Goal: Participate in discussion: Engage in conversation with other users on a specific topic

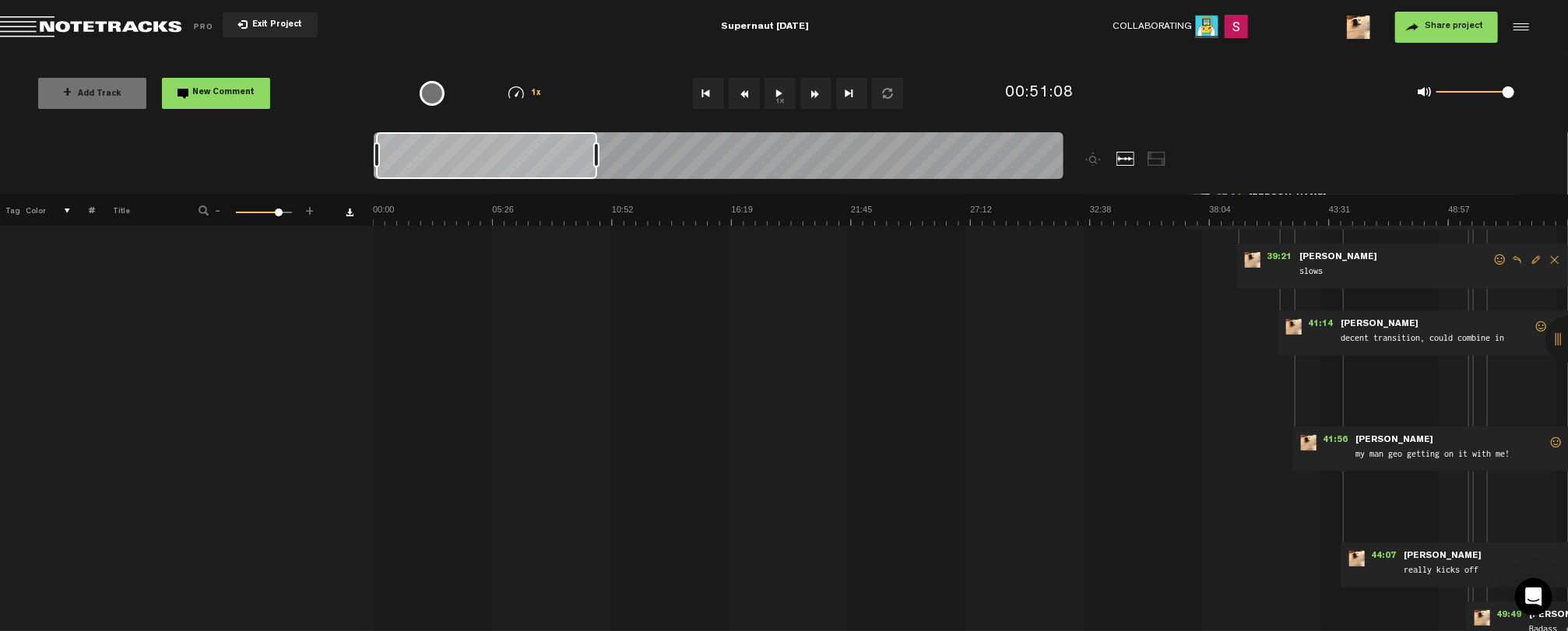
drag, startPoint x: 592, startPoint y: 155, endPoint x: 297, endPoint y: 153, distance: 295.0
click at [297, 153] on nt-zoom-navigation-bar at bounding box center [784, 163] width 1568 height 63
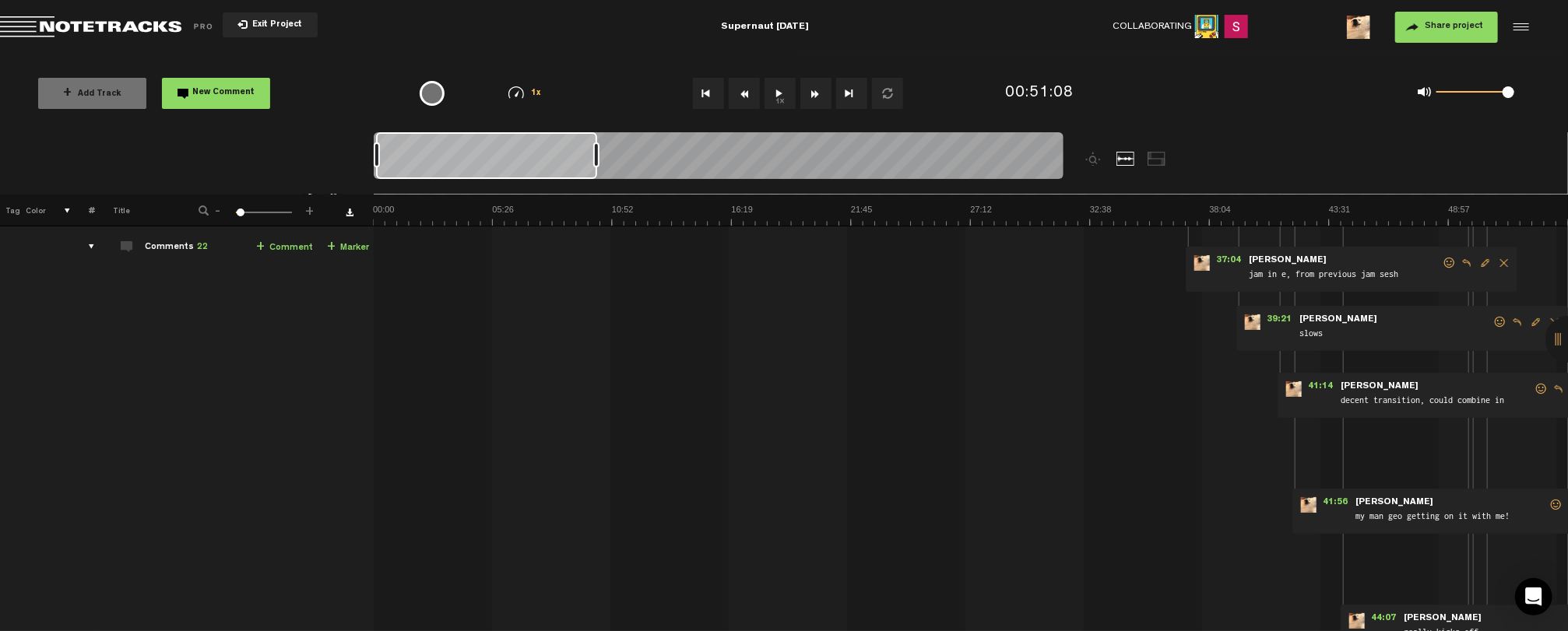
scroll to position [63, 12]
click at [1324, 501] on span "41:56" at bounding box center [1334, 505] width 38 height 16
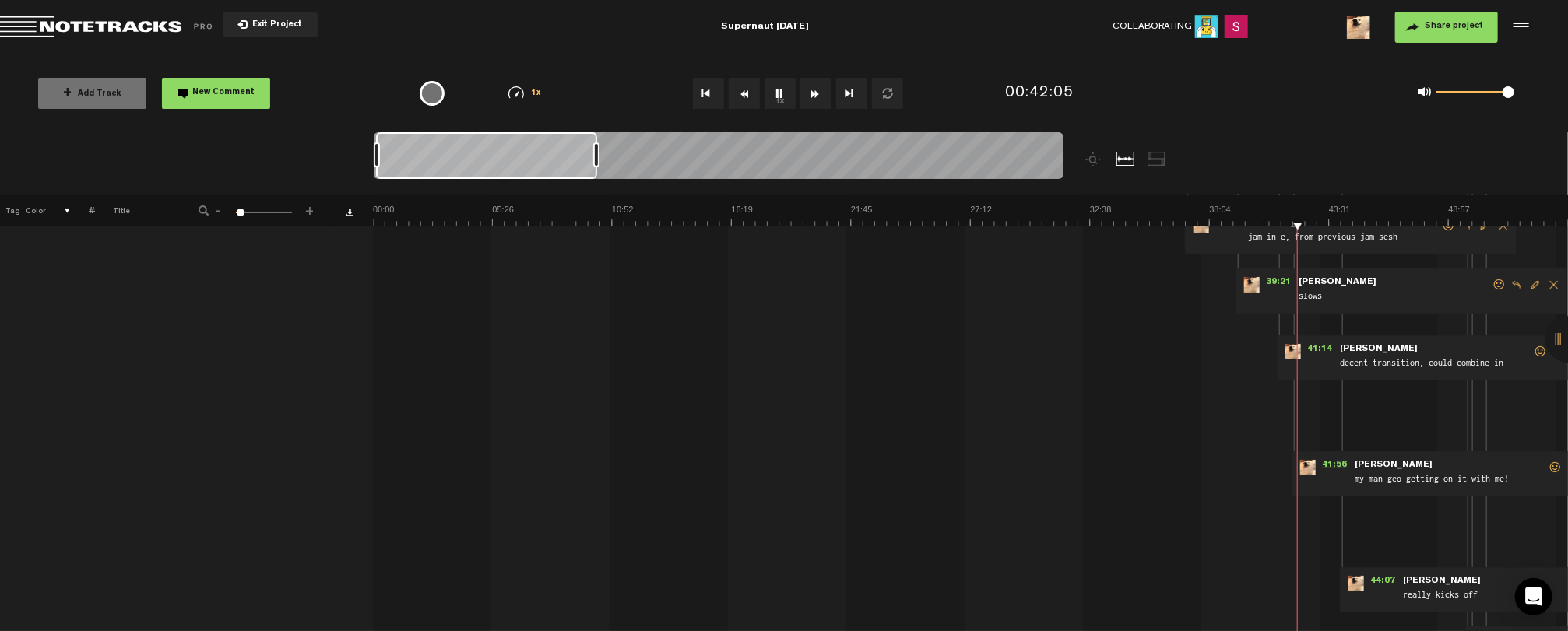
scroll to position [124, 12]
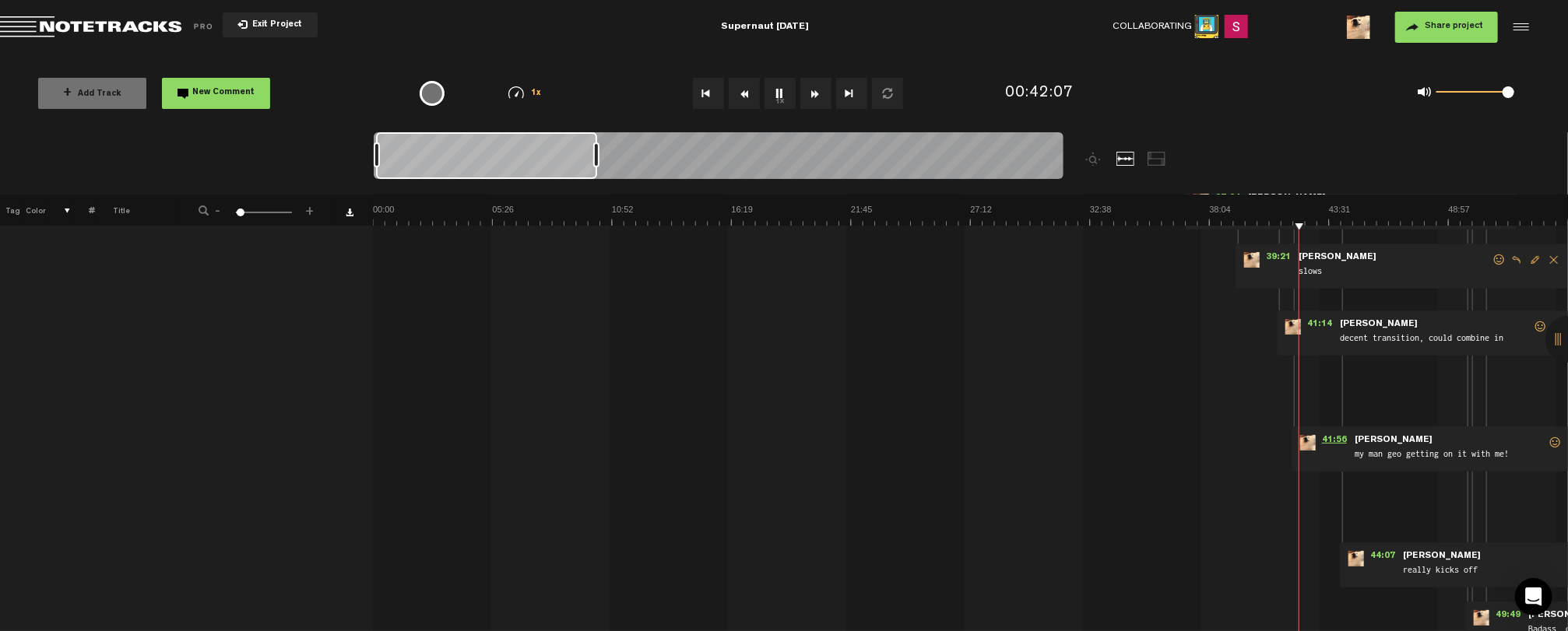
click at [1320, 439] on span "41:56" at bounding box center [1334, 443] width 38 height 16
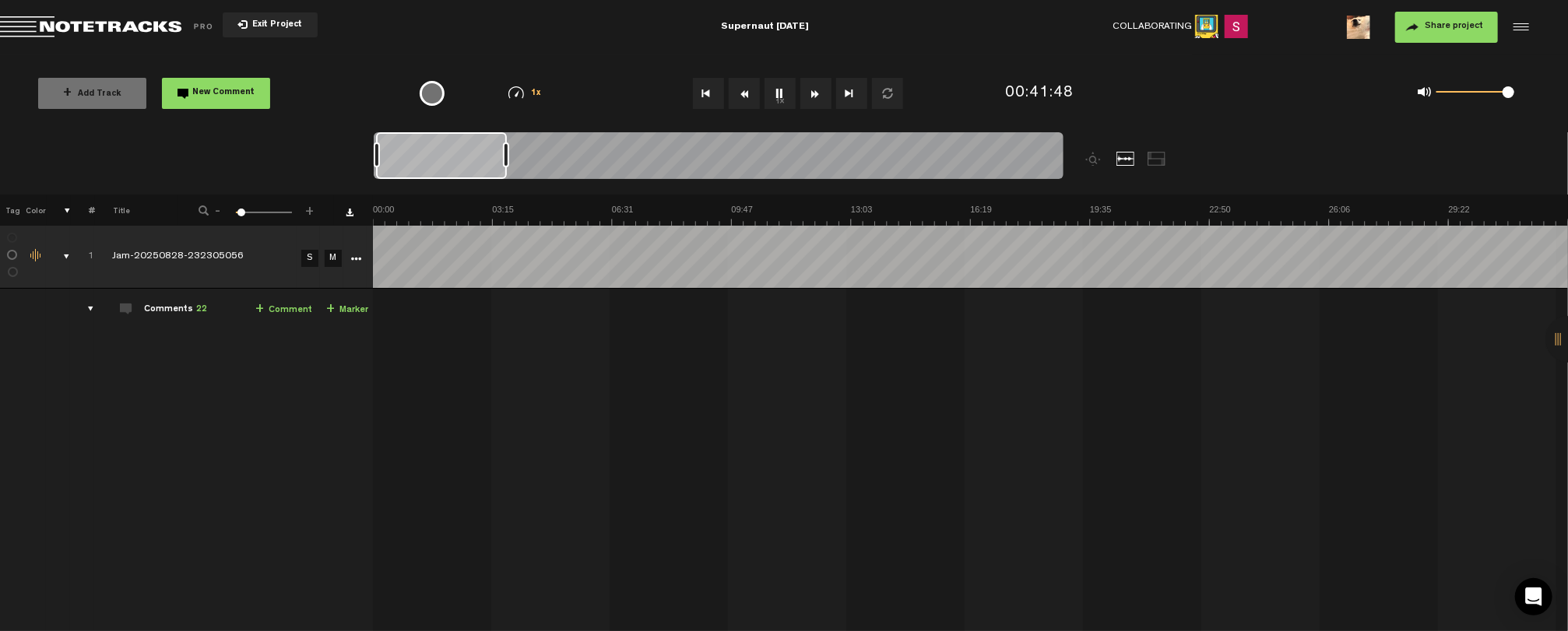
scroll to position [0, 0]
drag, startPoint x: 598, startPoint y: 159, endPoint x: 497, endPoint y: 166, distance: 101.2
click at [503, 166] on div at bounding box center [505, 155] width 6 height 25
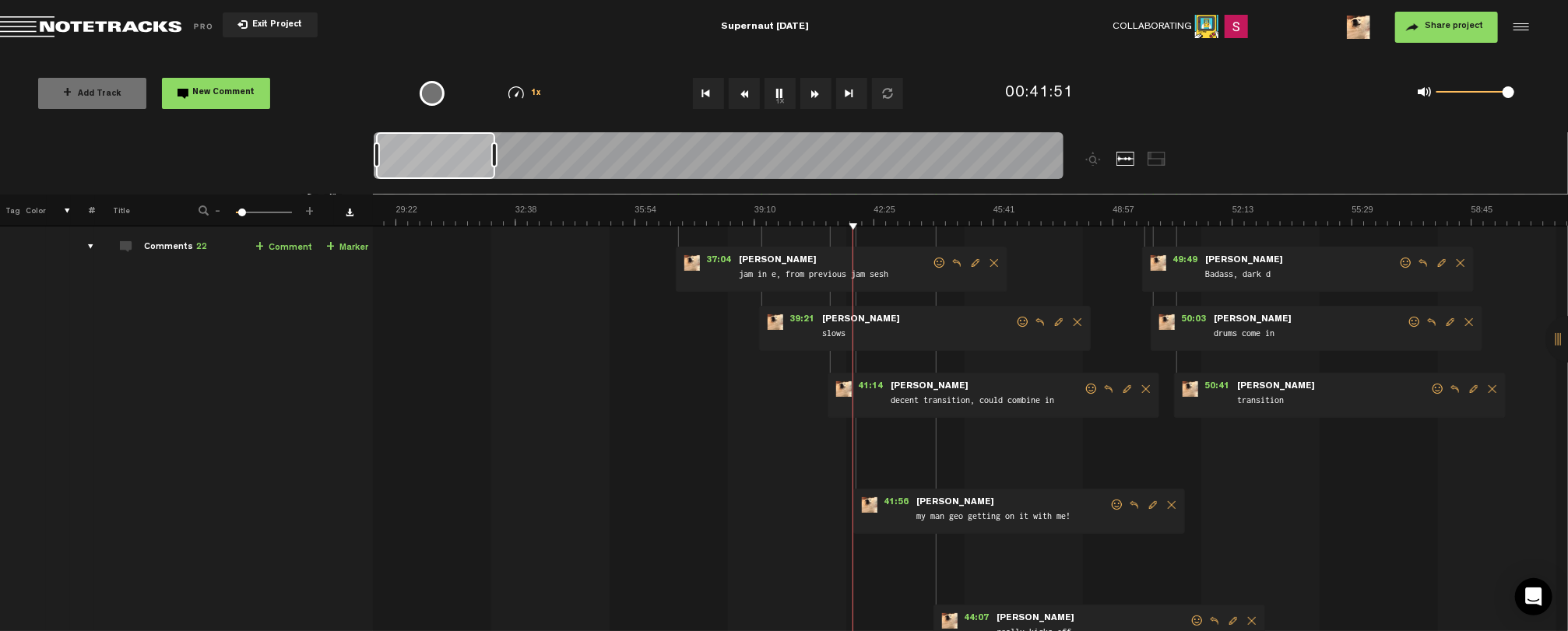
scroll to position [0, 12]
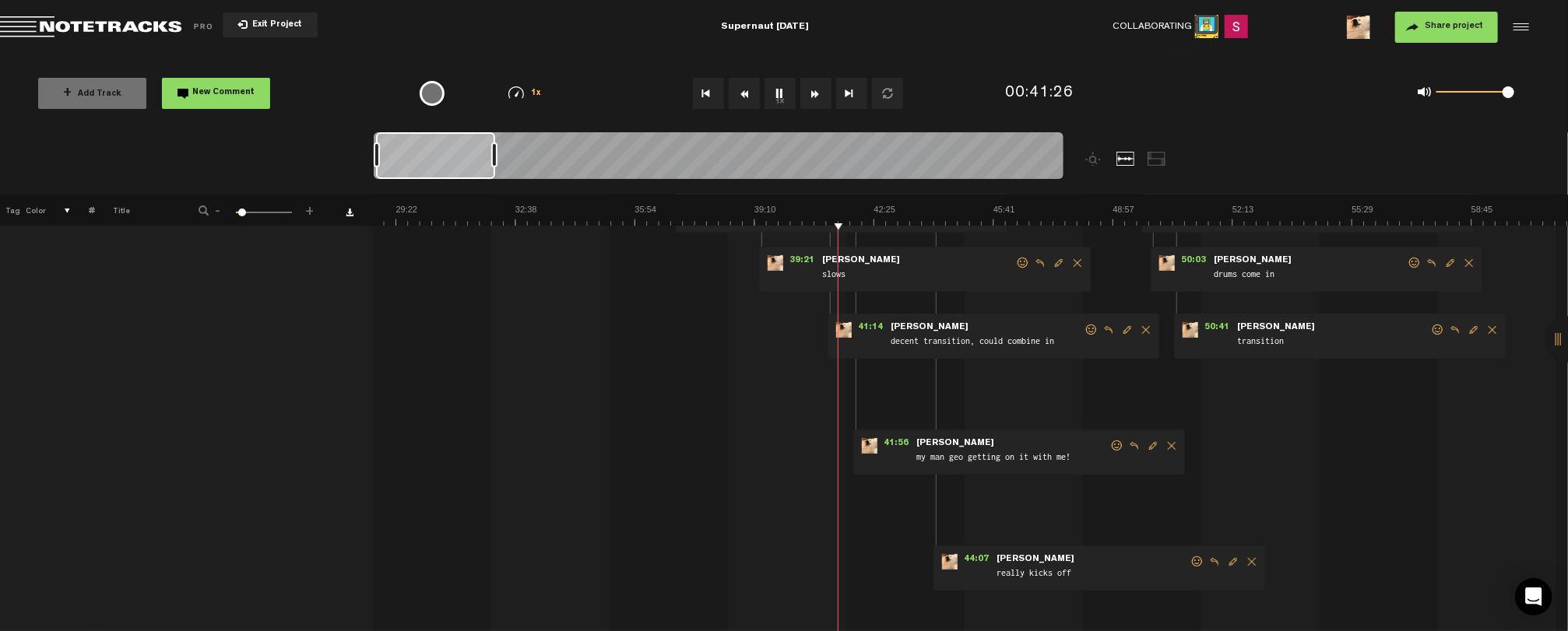
scroll to position [124, 12]
click at [856, 322] on span "41:14" at bounding box center [870, 327] width 38 height 16
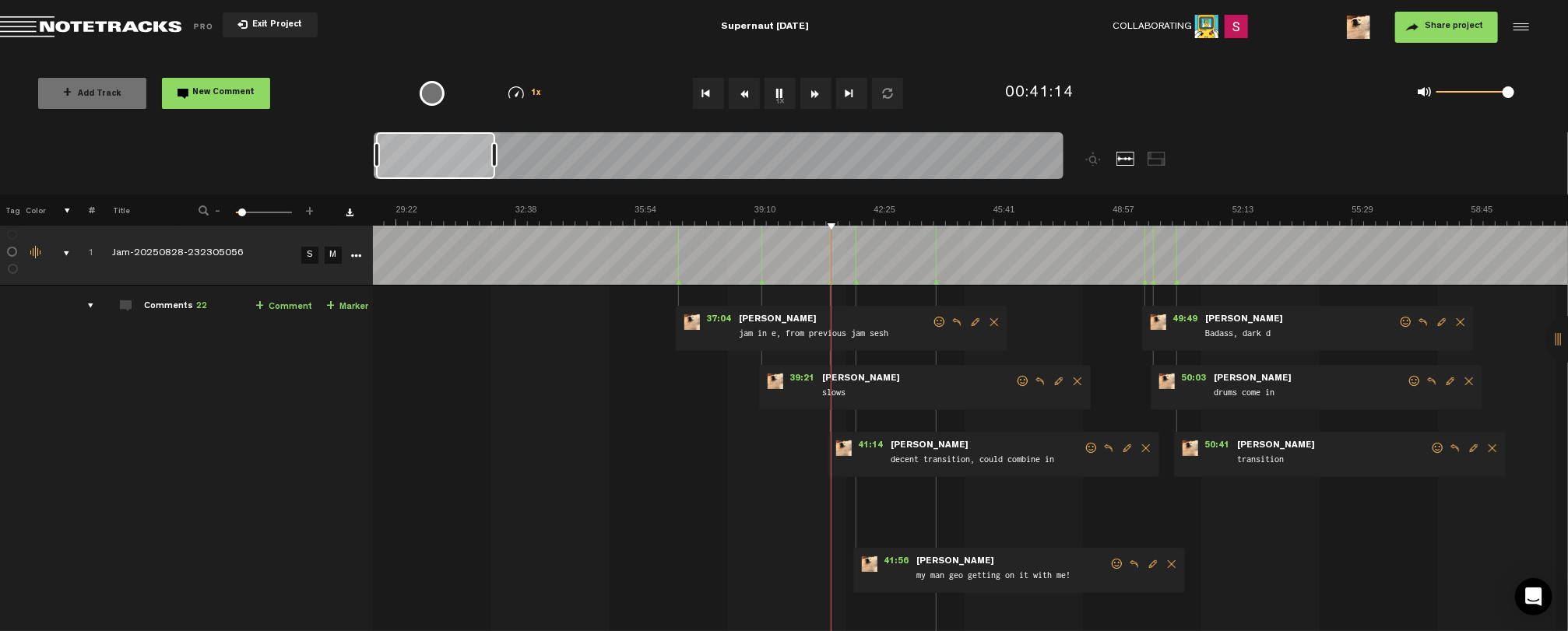
scroll to position [0, 12]
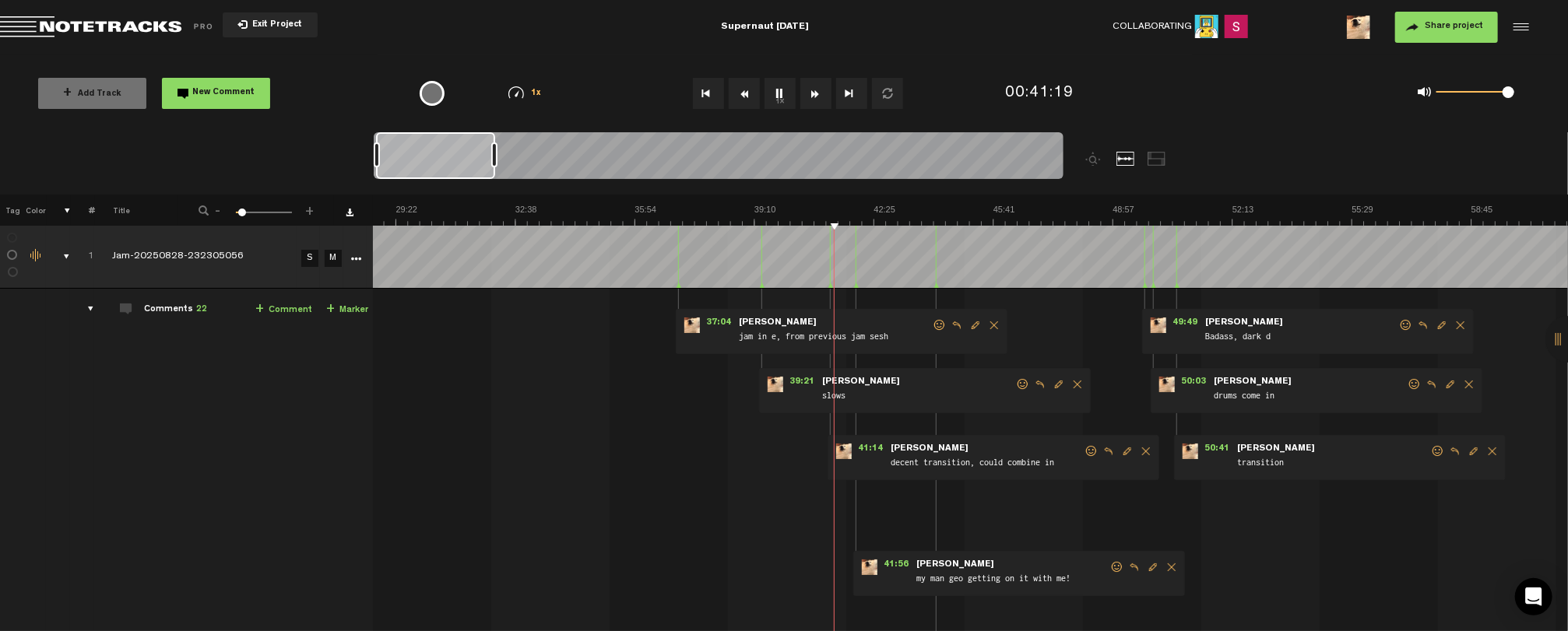
drag, startPoint x: 1510, startPoint y: 91, endPoint x: 1523, endPoint y: 91, distance: 13.0
click at [1523, 91] on div "0 1 1" at bounding box center [1465, 93] width 128 height 22
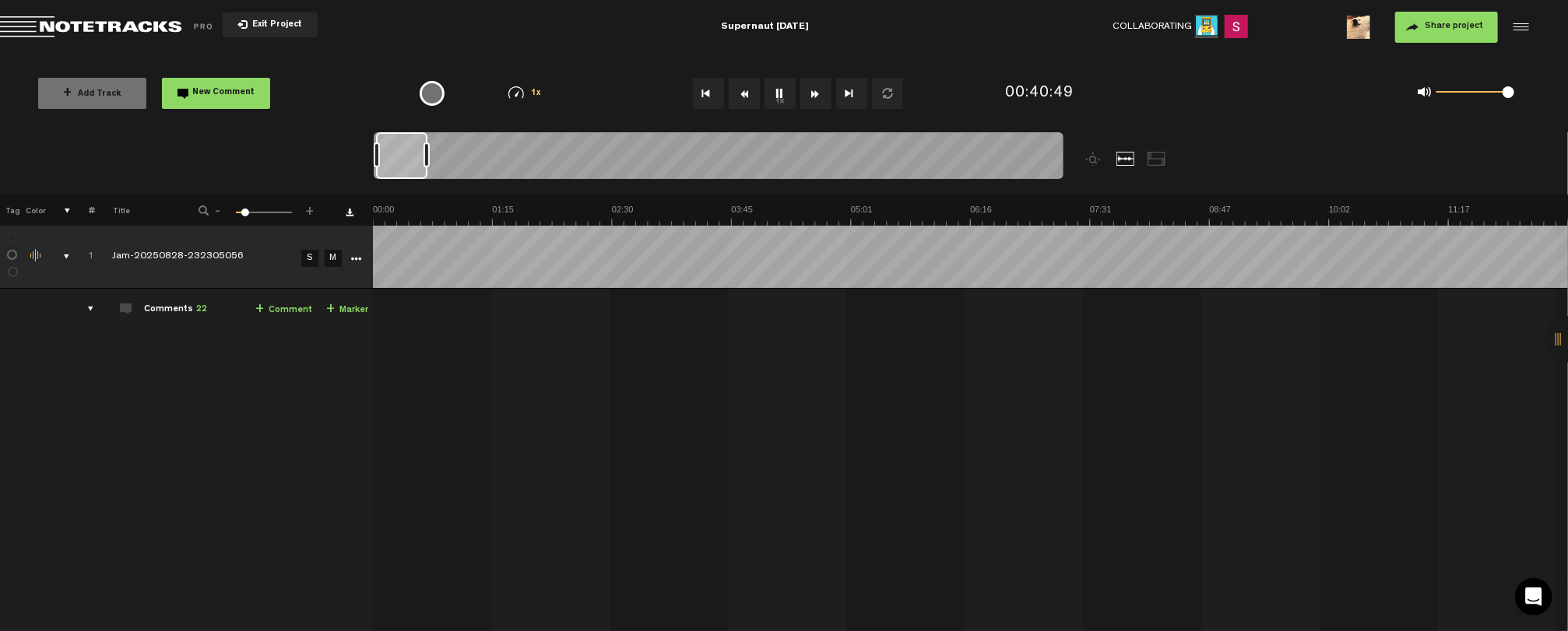
scroll to position [0, 0]
drag, startPoint x: 494, startPoint y: 153, endPoint x: 408, endPoint y: 152, distance: 86.0
click at [408, 152] on div at bounding box center [408, 155] width 6 height 25
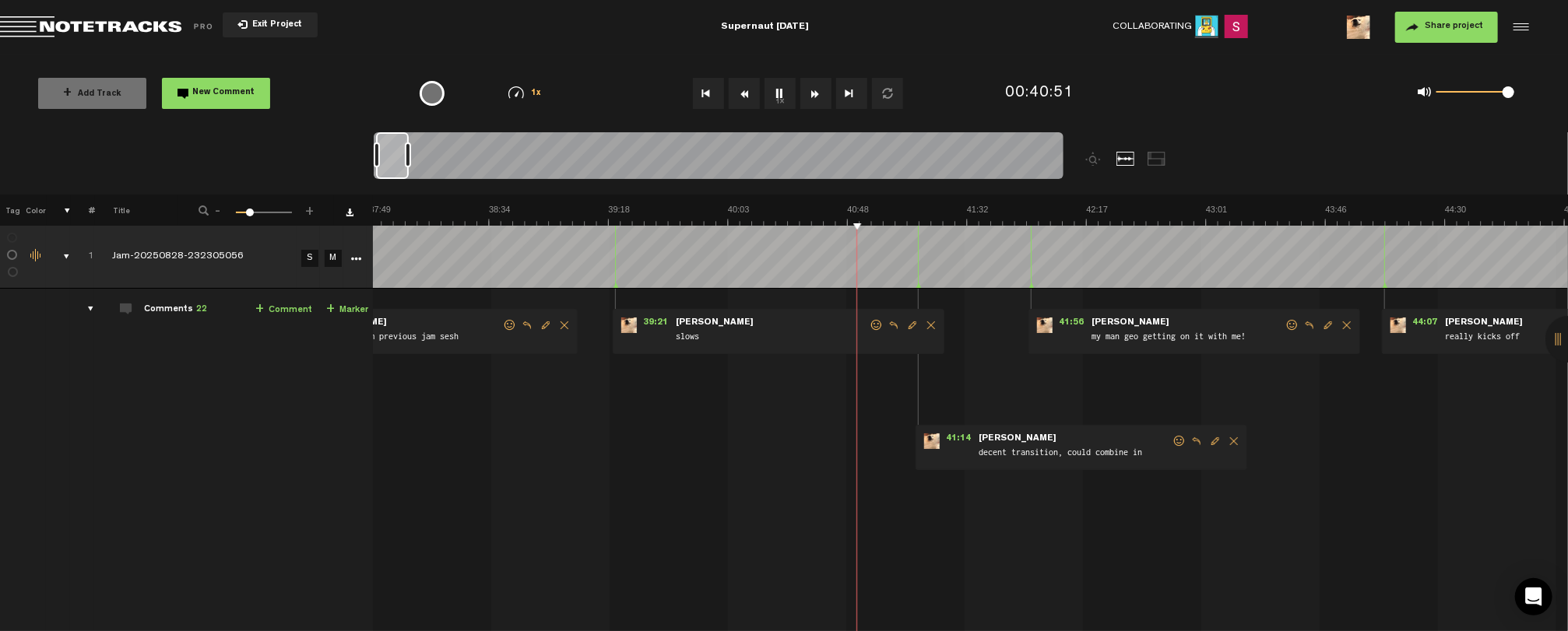
click at [644, 324] on span "39:21" at bounding box center [655, 325] width 38 height 16
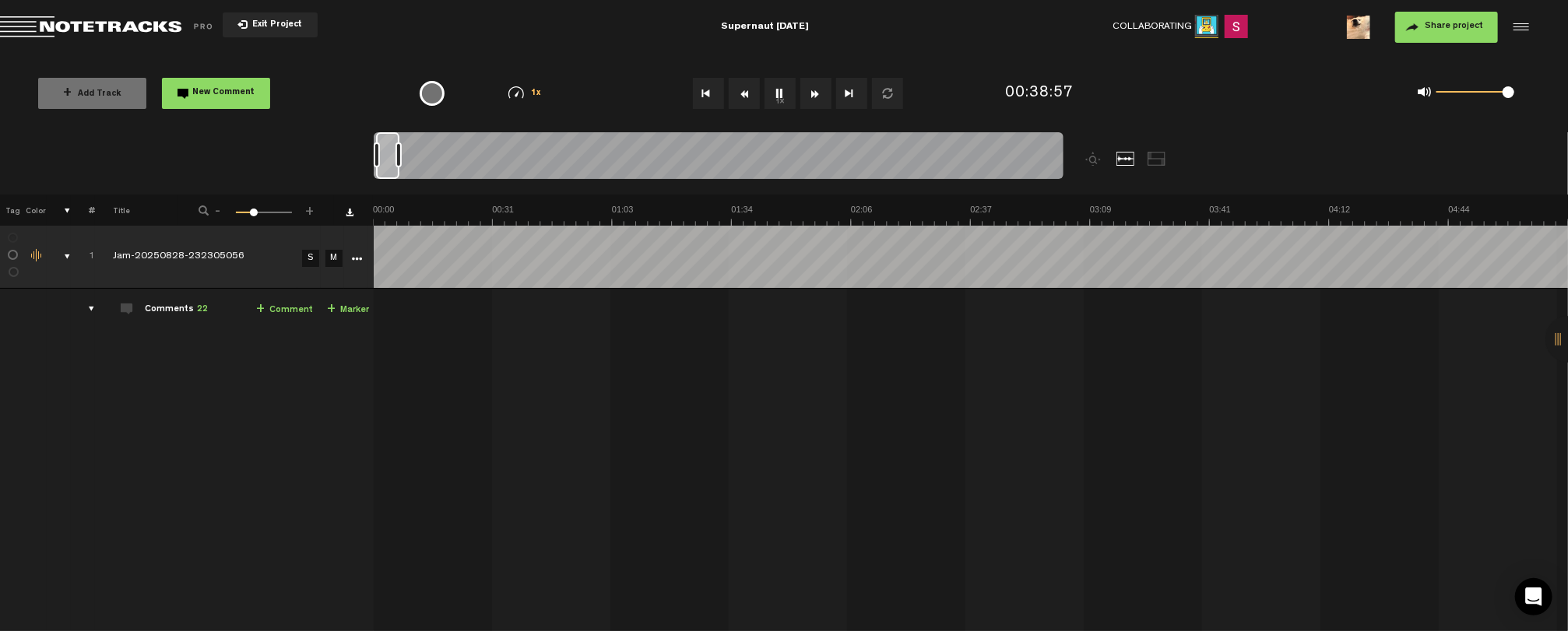
scroll to position [0, 8367]
drag, startPoint x: 408, startPoint y: 151, endPoint x: 398, endPoint y: 153, distance: 10.2
click at [398, 153] on div at bounding box center [398, 155] width 6 height 25
drag, startPoint x: 399, startPoint y: 157, endPoint x: 411, endPoint y: 158, distance: 12.0
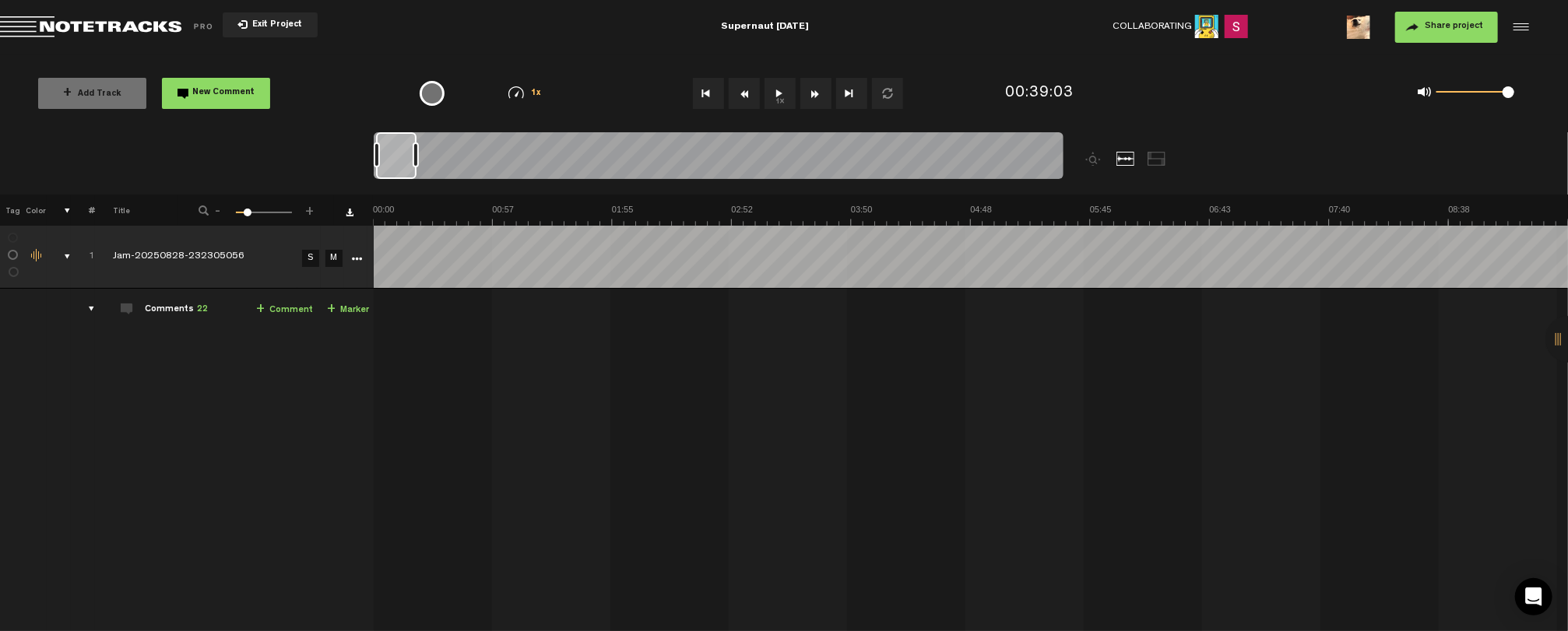
click at [417, 158] on div at bounding box center [415, 155] width 6 height 25
drag, startPoint x: 417, startPoint y: 158, endPoint x: 368, endPoint y: 158, distance: 49.0
click at [368, 158] on nt-zoom-navigation-bar at bounding box center [784, 163] width 1568 height 63
drag, startPoint x: 383, startPoint y: 156, endPoint x: 437, endPoint y: 161, distance: 54.2
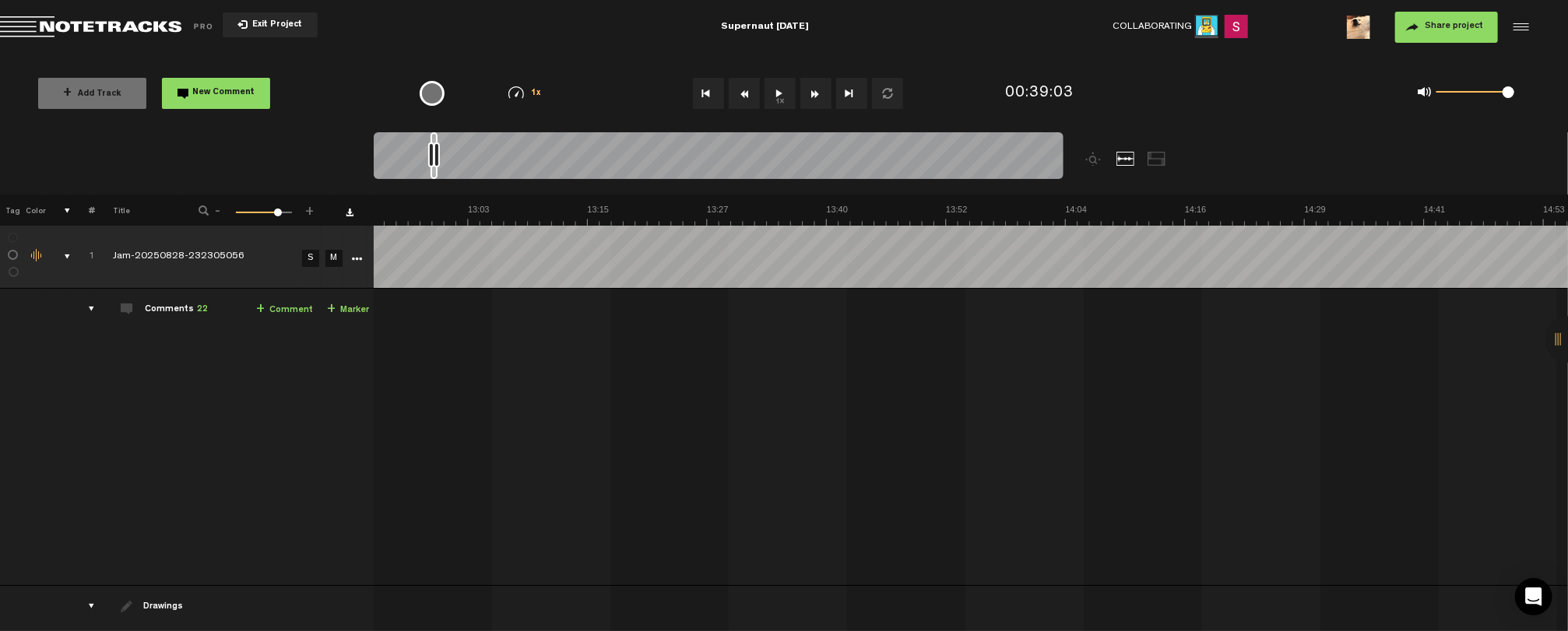
click at [437, 161] on div at bounding box center [718, 158] width 689 height 53
drag, startPoint x: 437, startPoint y: 156, endPoint x: 644, endPoint y: 152, distance: 207.0
click at [599, 152] on div at bounding box center [596, 155] width 6 height 25
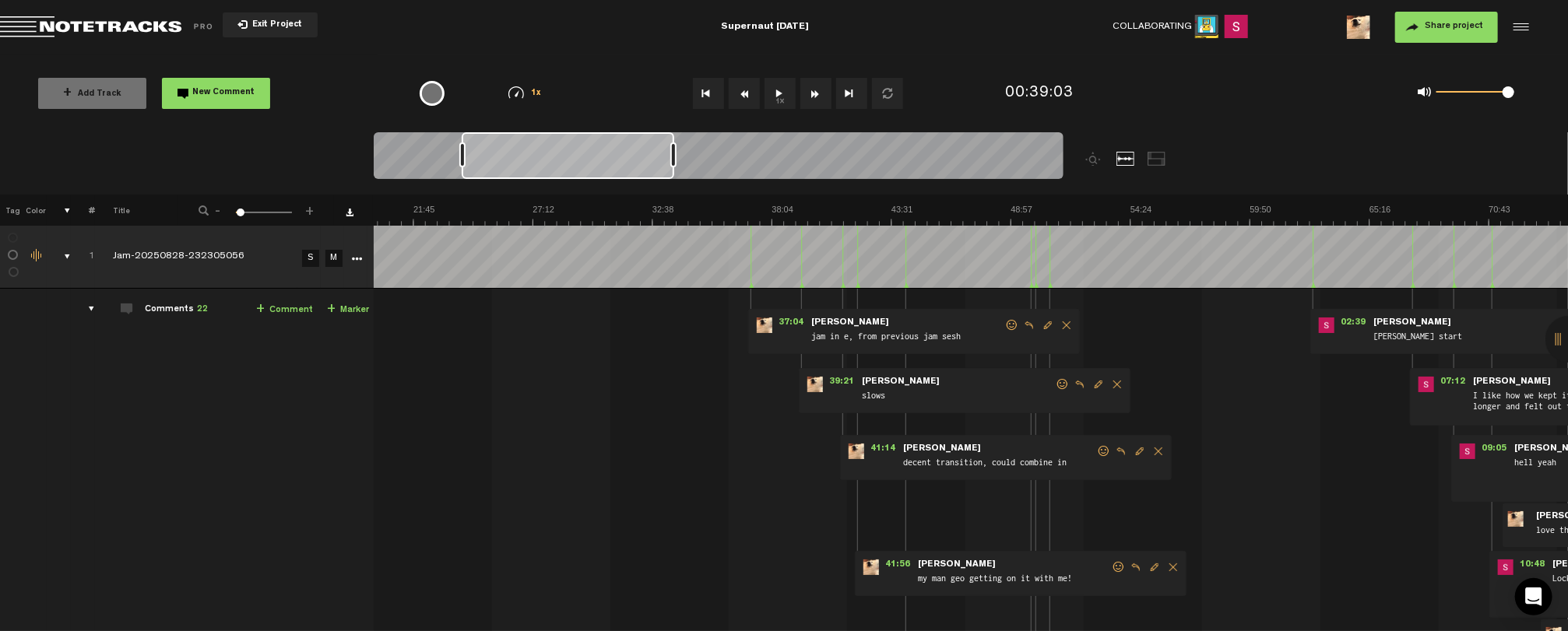
scroll to position [0, 453]
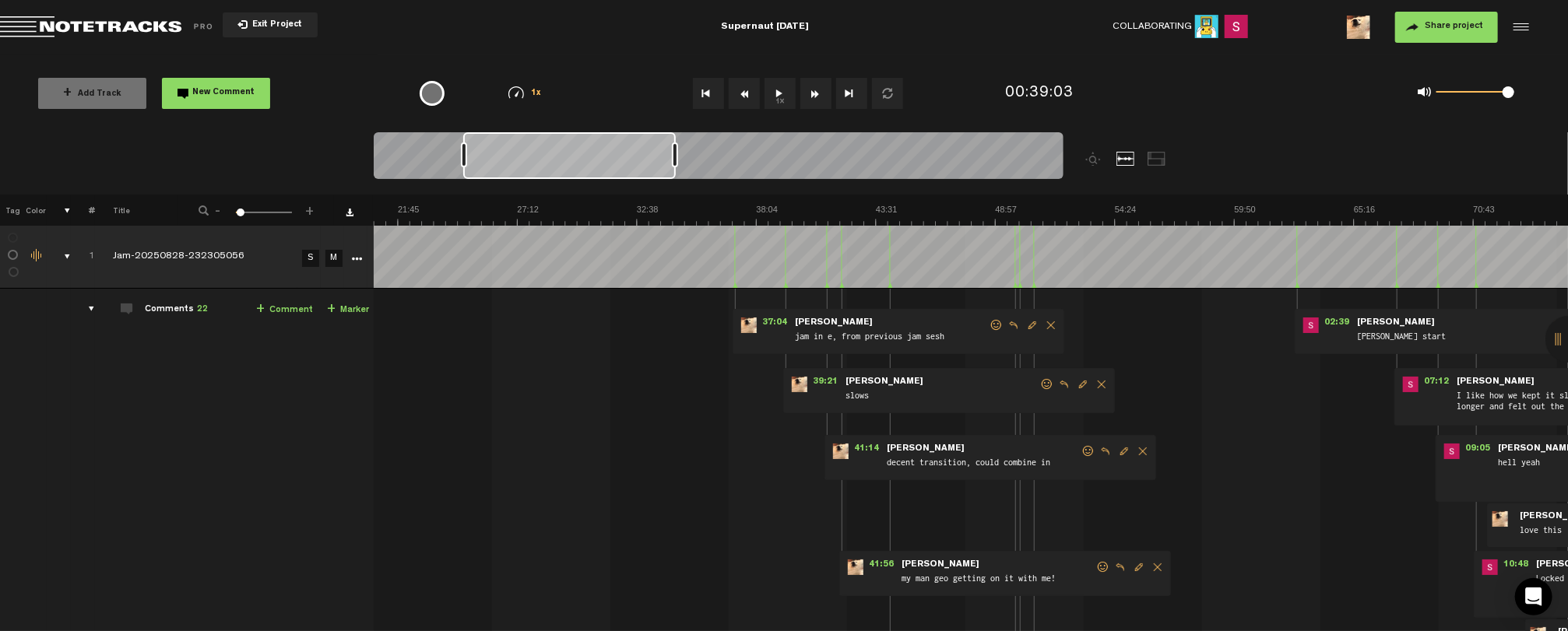
drag, startPoint x: 625, startPoint y: 159, endPoint x: 658, endPoint y: 159, distance: 33.0
click at [658, 159] on div at bounding box center [569, 156] width 213 height 47
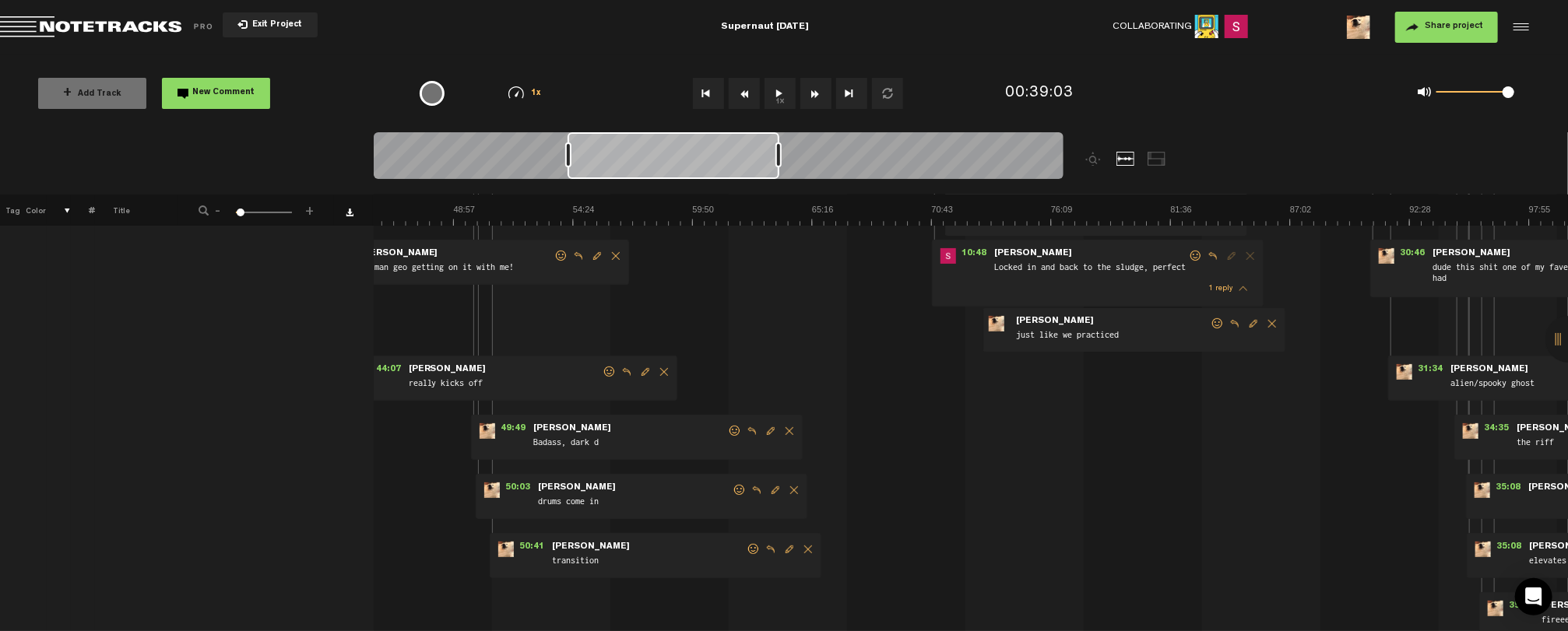
scroll to position [0, 1052]
drag, startPoint x: 649, startPoint y: 156, endPoint x: 764, endPoint y: 153, distance: 115.0
click at [764, 153] on div at bounding box center [674, 156] width 212 height 47
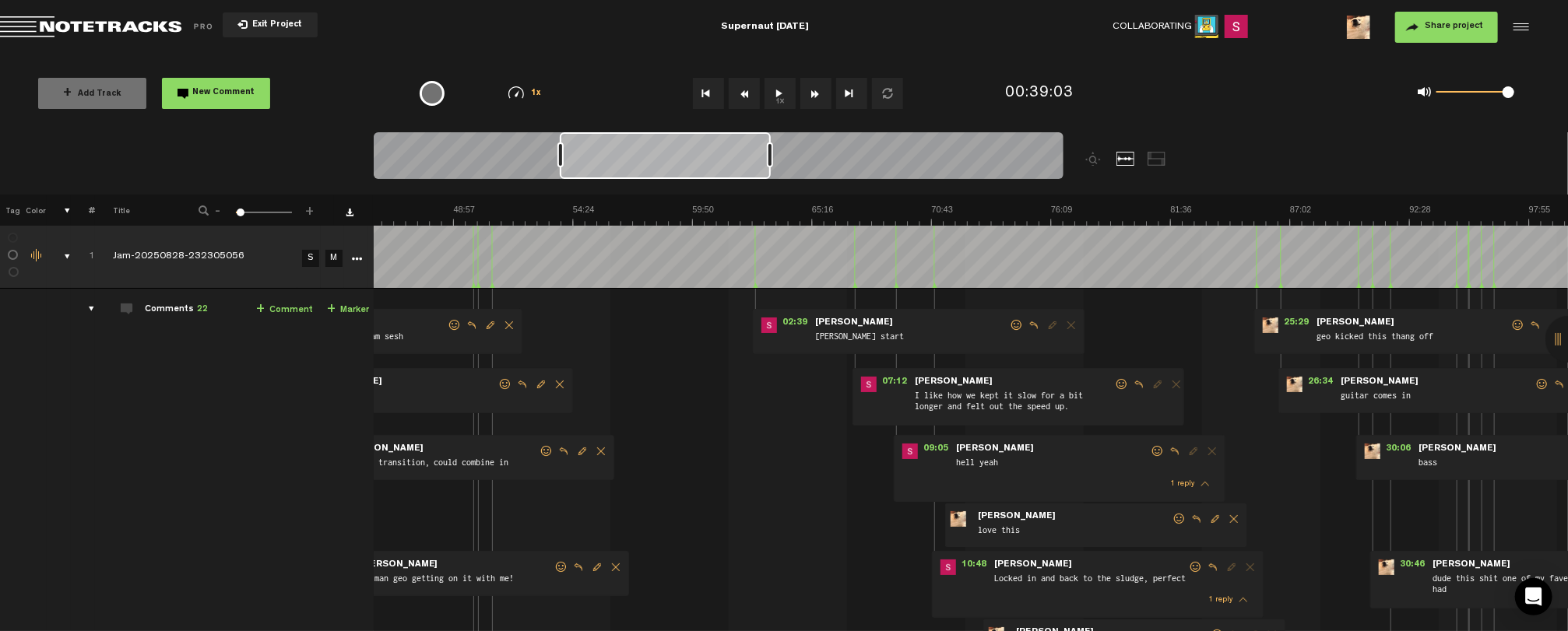
scroll to position [0, 800]
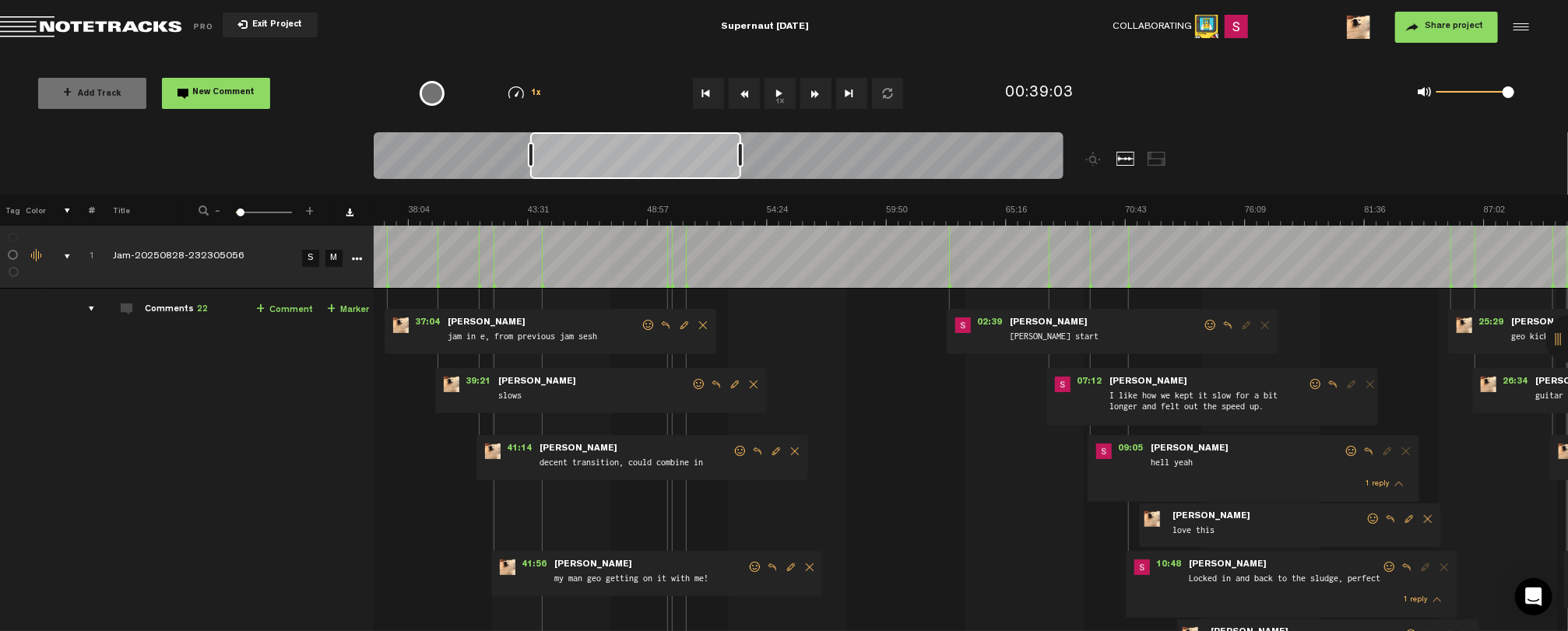
drag, startPoint x: 701, startPoint y: 157, endPoint x: 654, endPoint y: 156, distance: 47.0
click at [654, 156] on div at bounding box center [635, 156] width 211 height 47
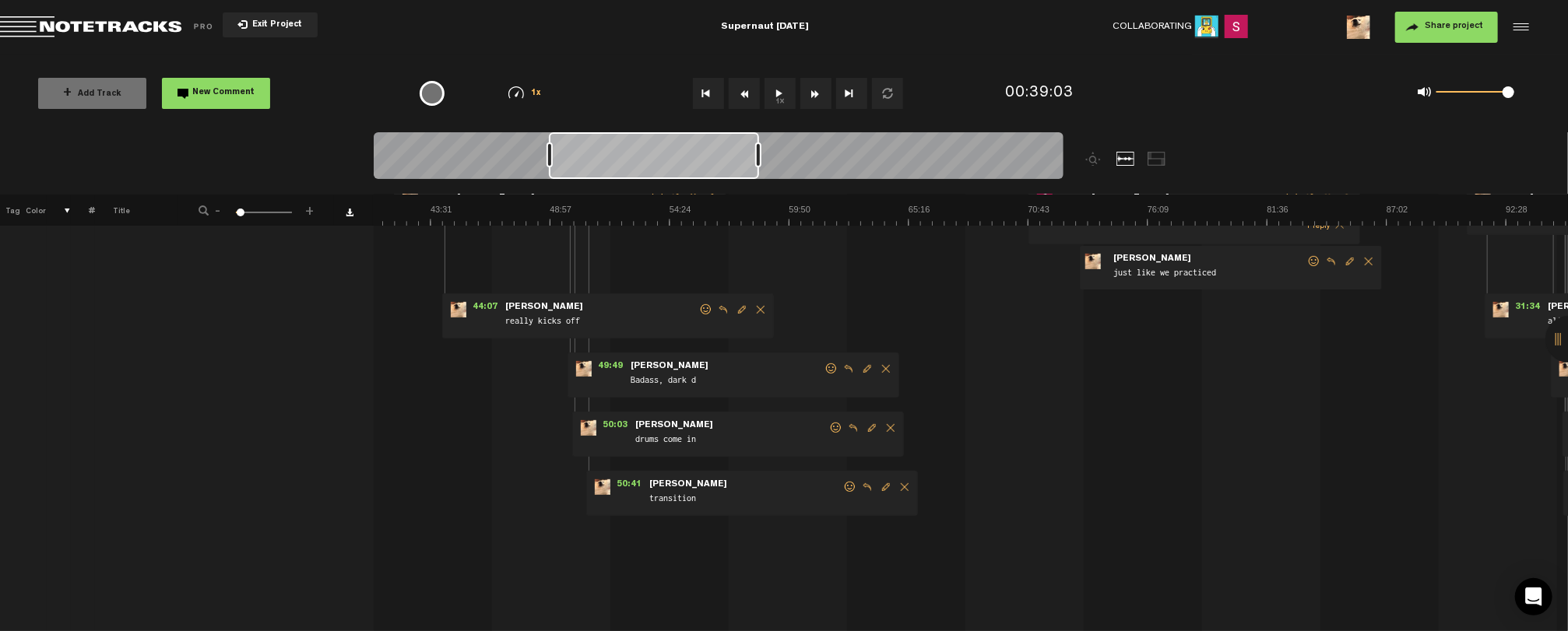
scroll to position [0, 898]
drag, startPoint x: 593, startPoint y: 162, endPoint x: 665, endPoint y: 169, distance: 72.3
click at [665, 169] on div at bounding box center [654, 156] width 210 height 47
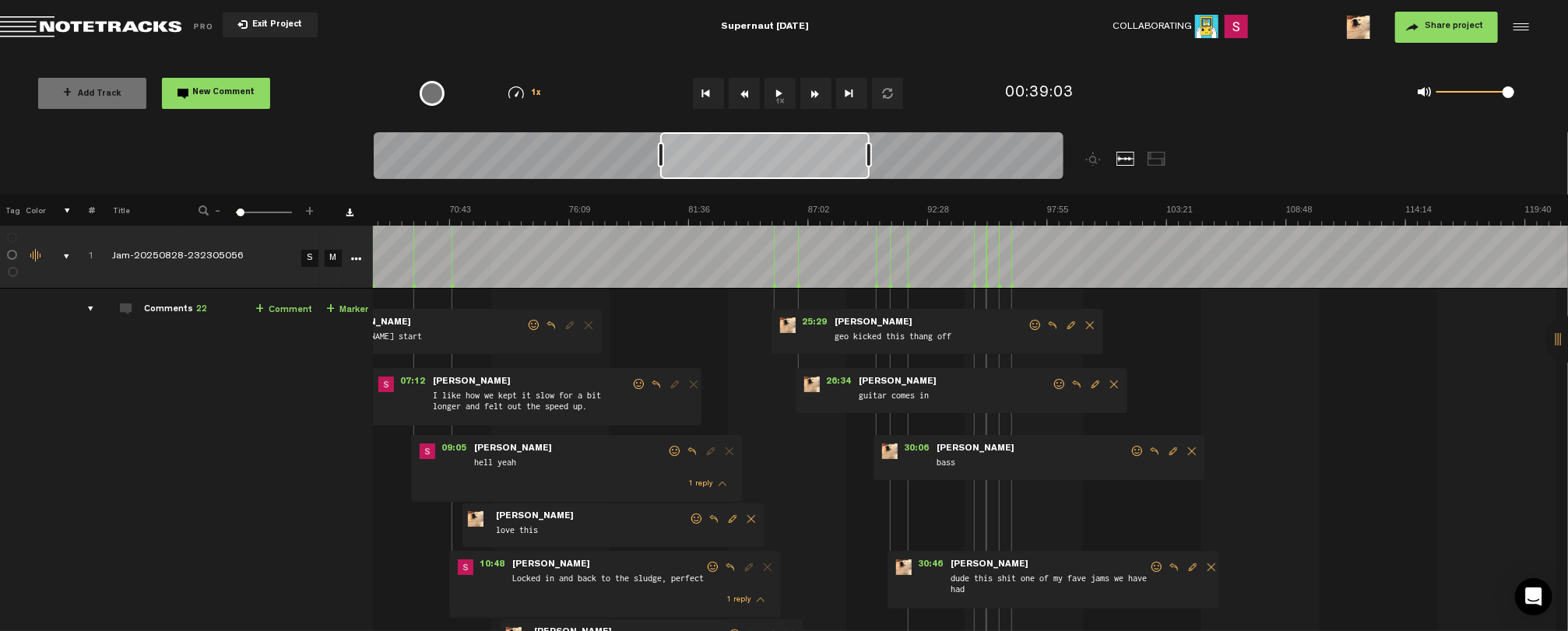
scroll to position [0, 1476]
drag, startPoint x: 725, startPoint y: 166, endPoint x: 837, endPoint y: 173, distance: 112.2
click at [837, 173] on div at bounding box center [764, 156] width 209 height 47
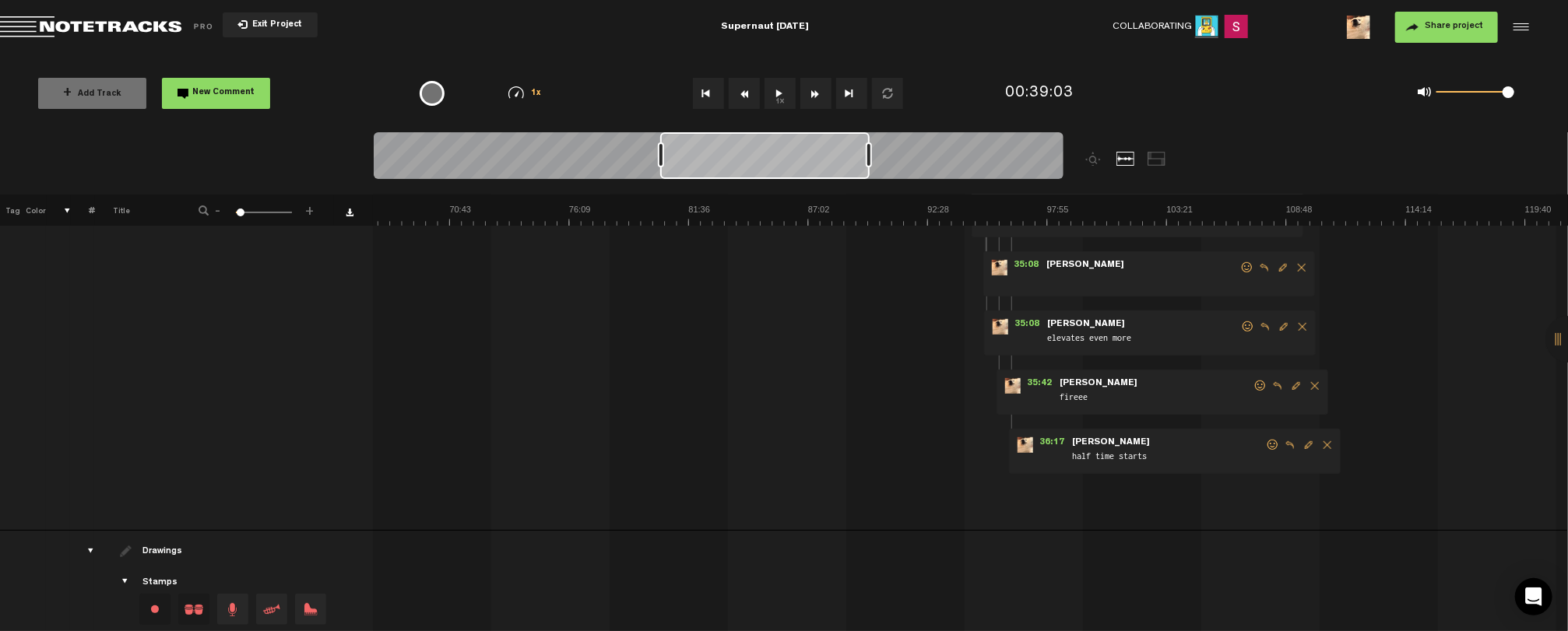
scroll to position [623, 12]
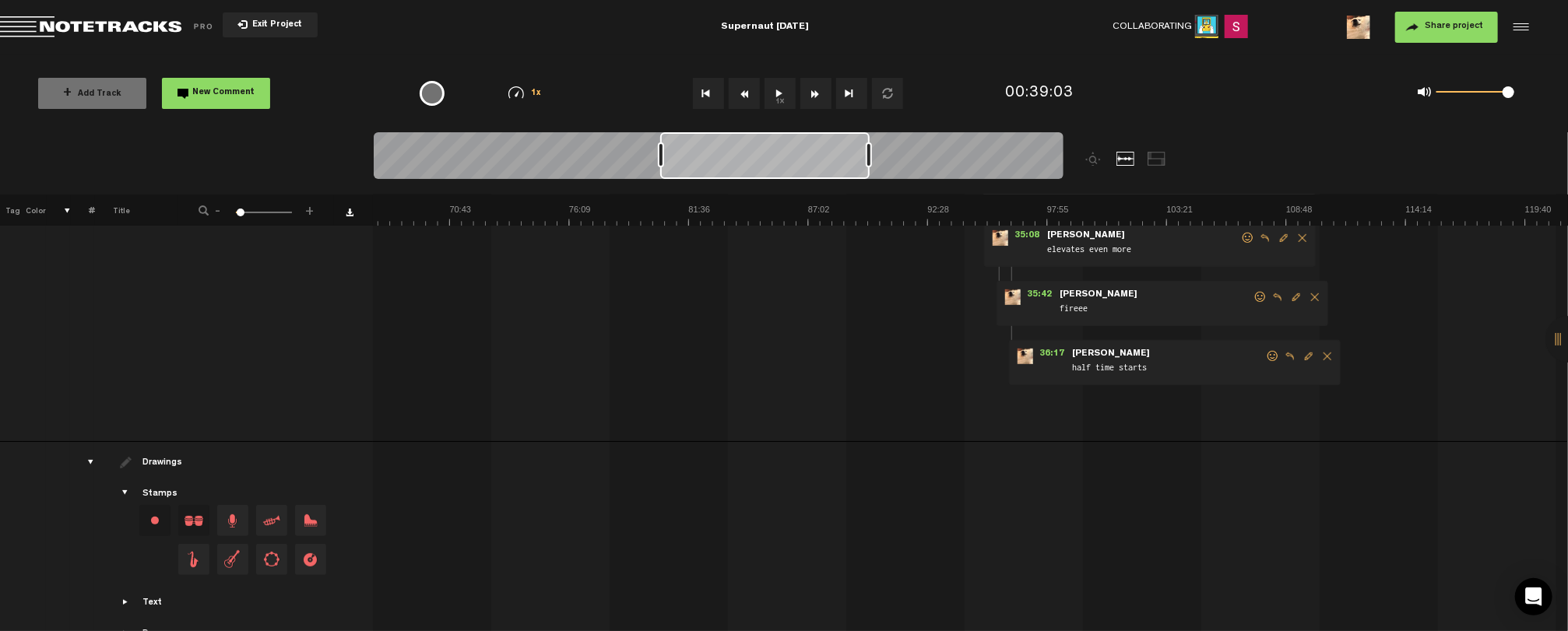
click at [1548, 50] on md-toolbar "Exit Project Supernaut [DATE] Collaborating 2 Share project Save project" at bounding box center [784, 27] width 1568 height 54
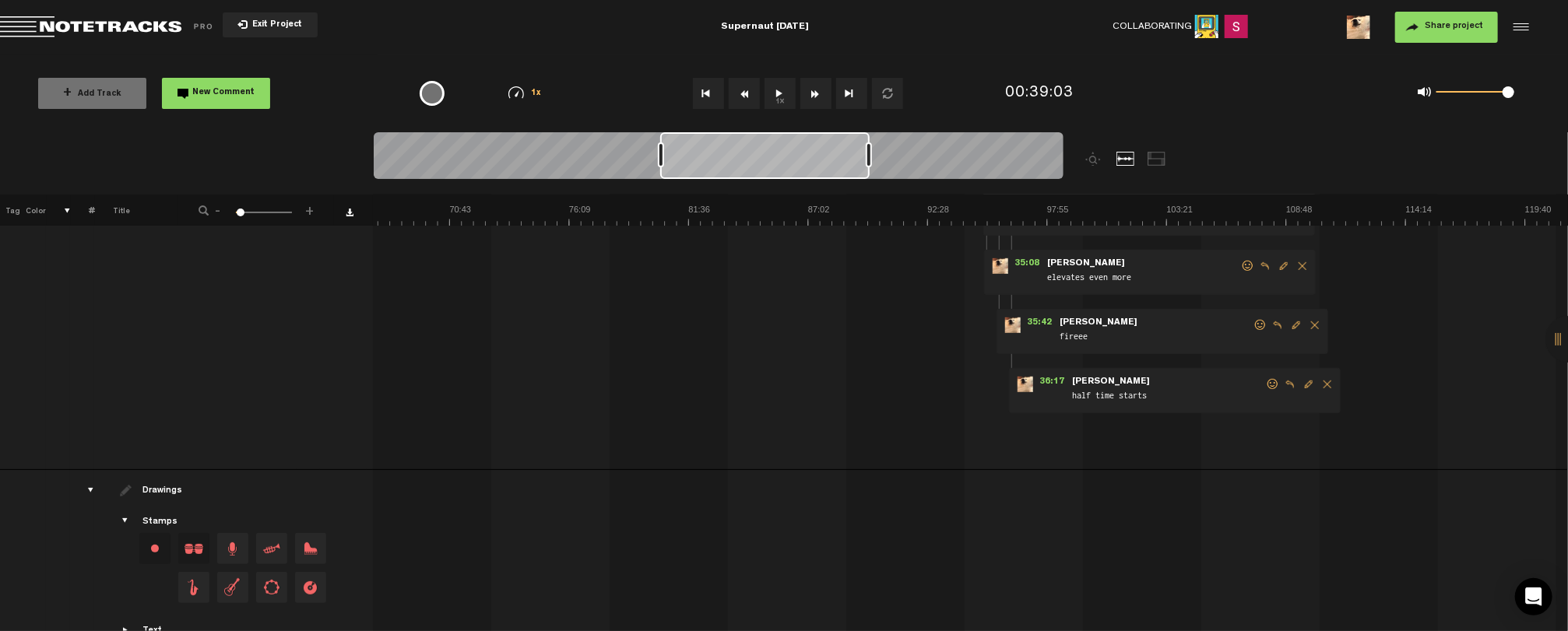
scroll to position [585, 12]
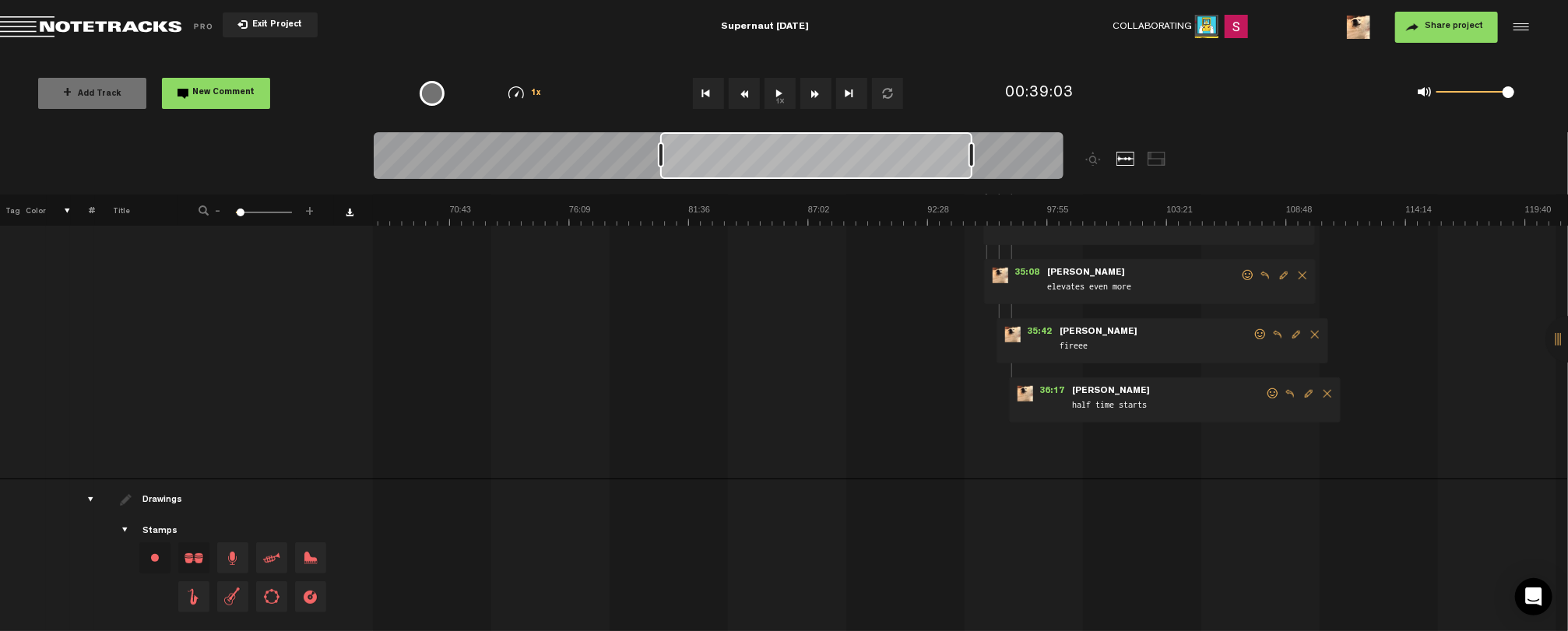
drag, startPoint x: 869, startPoint y: 155, endPoint x: 972, endPoint y: 162, distance: 103.2
click at [972, 162] on div at bounding box center [971, 155] width 6 height 25
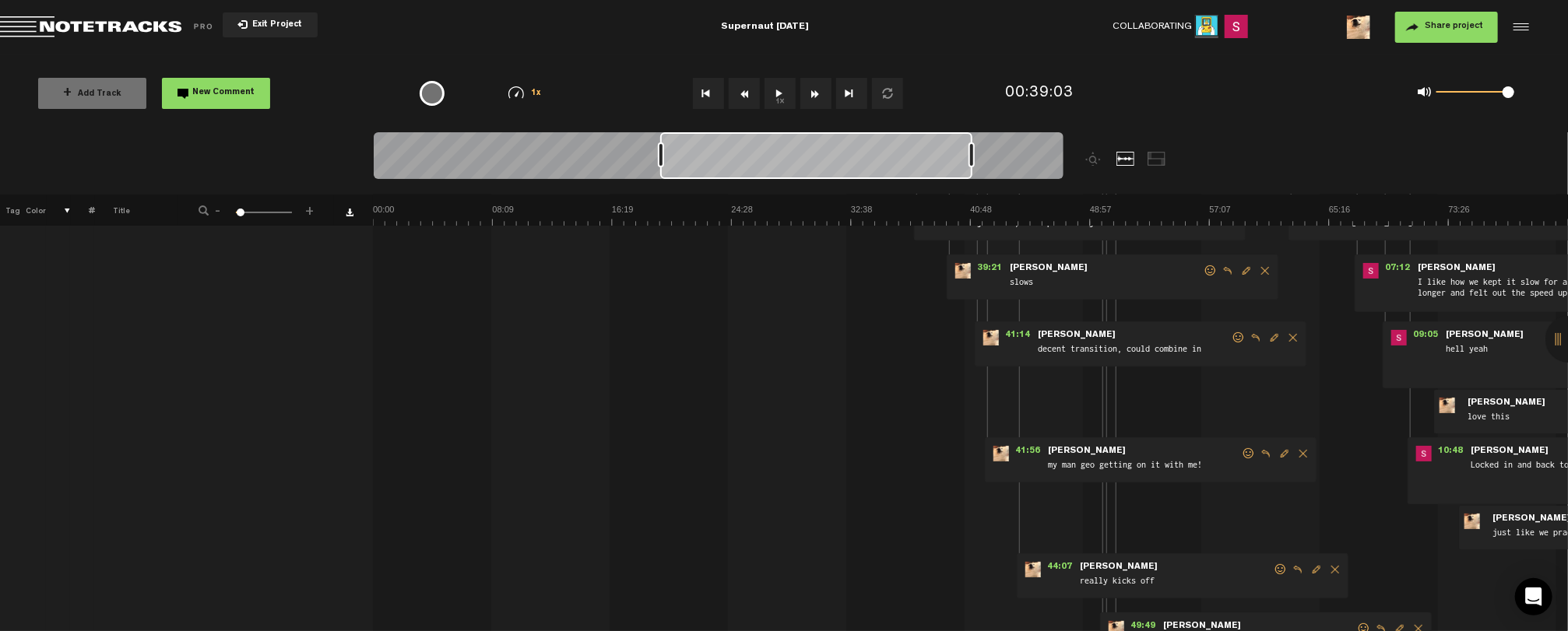
scroll to position [0, 12]
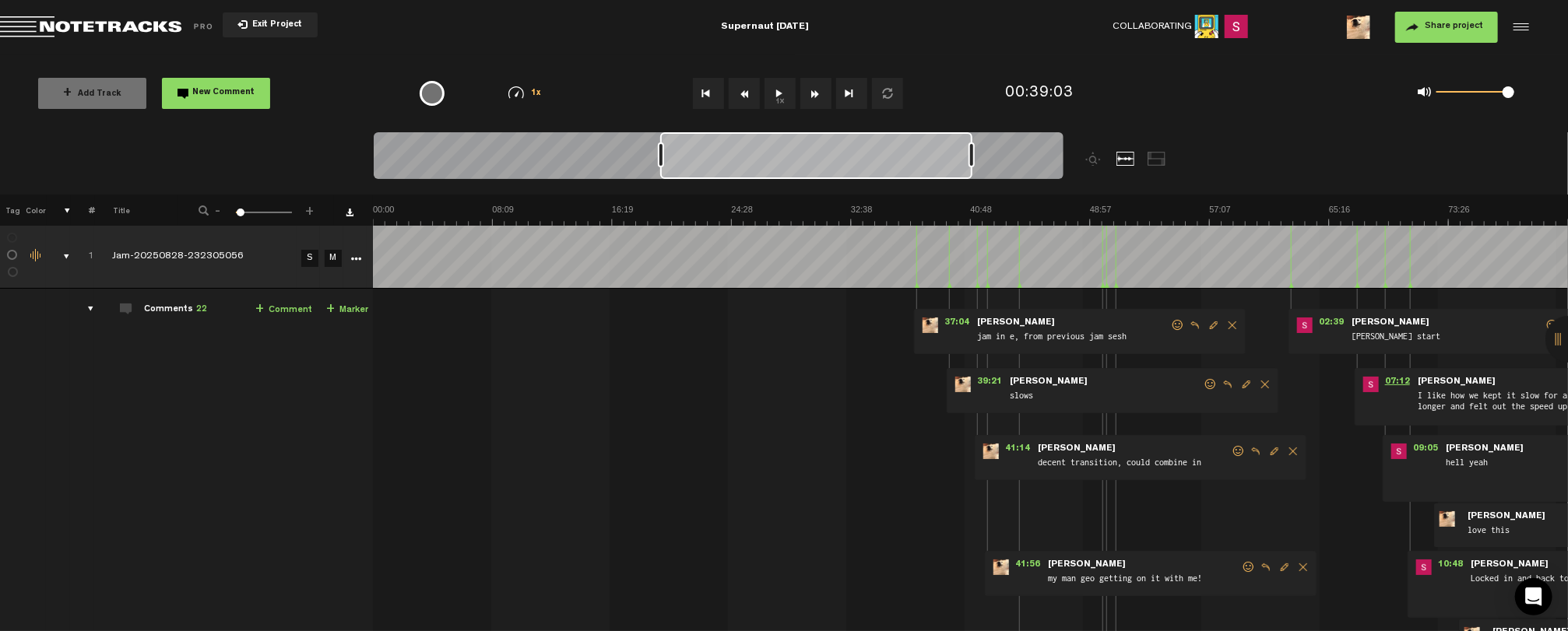
click at [1380, 382] on span "07:12" at bounding box center [1397, 384] width 38 height 16
click at [1550, 0] on md-toolbar "Exit Project Supernaut [DATE] Collaborating 2 Share project Save project" at bounding box center [784, 27] width 1568 height 54
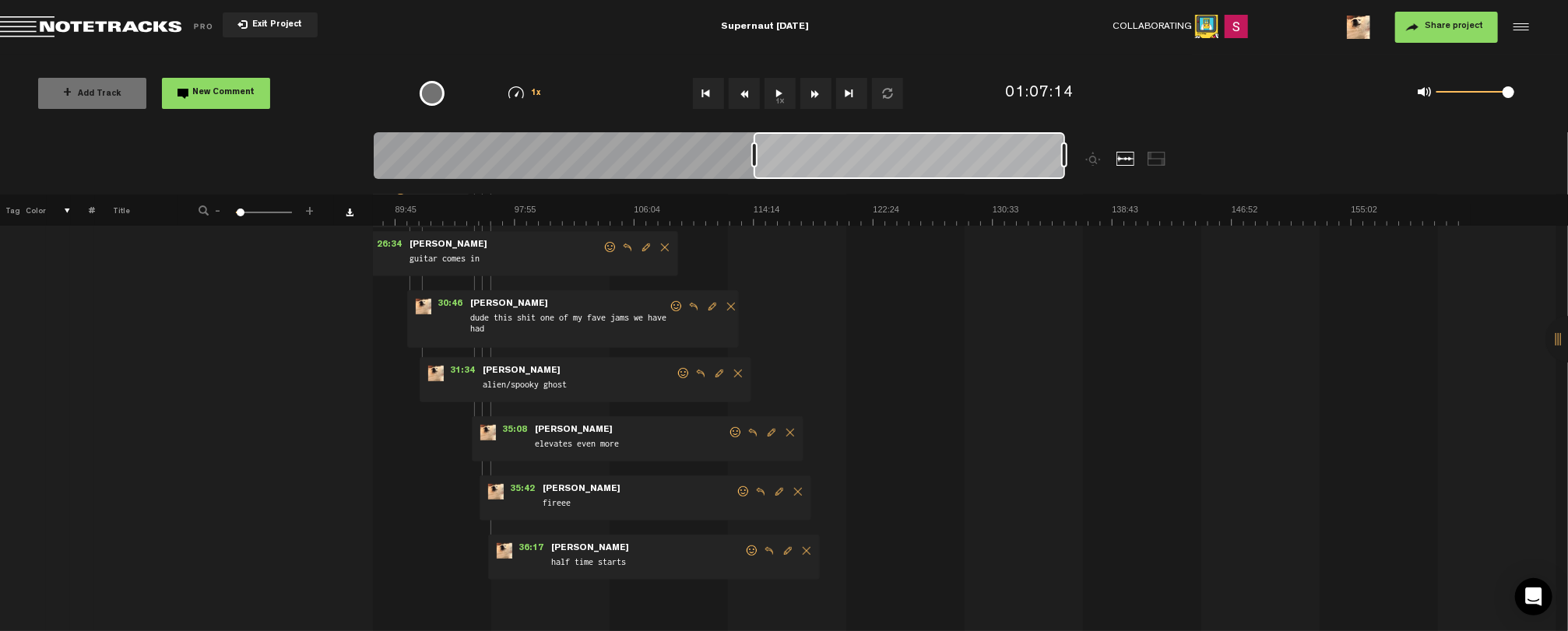
scroll to position [0, 1308]
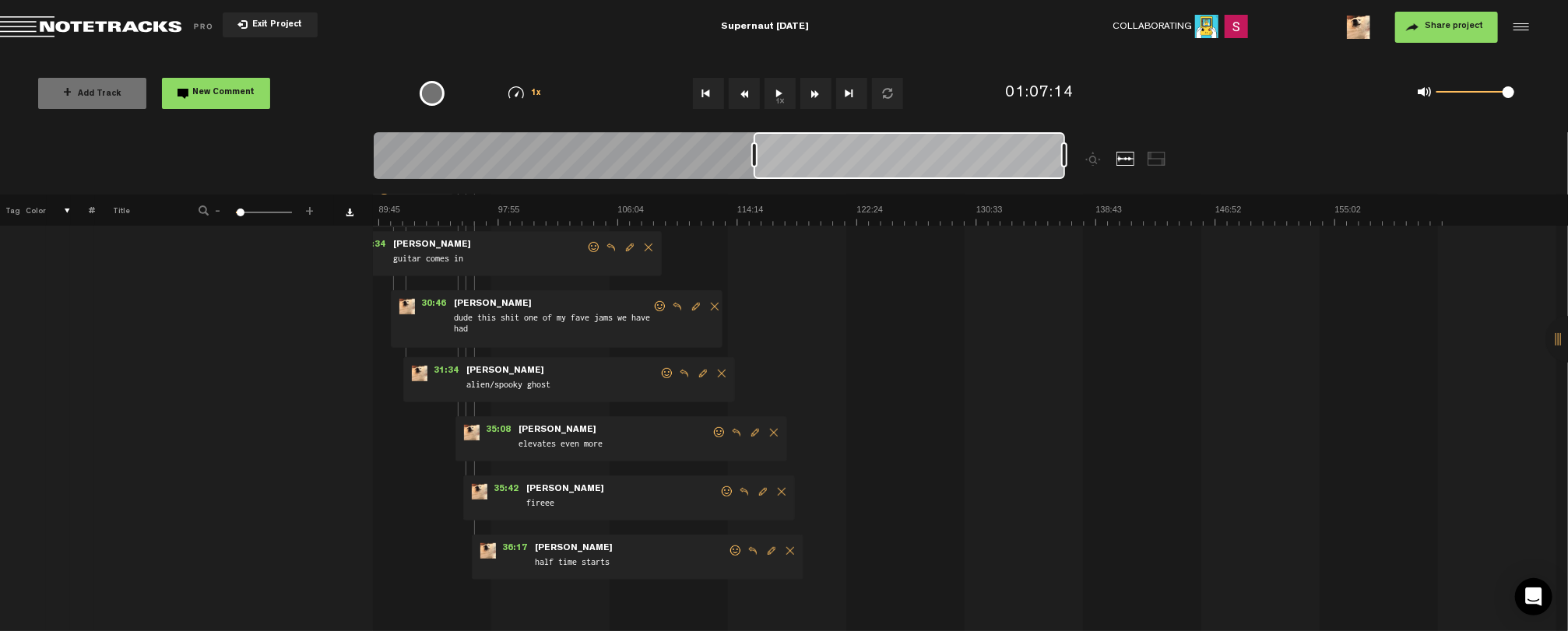
drag, startPoint x: 909, startPoint y: 161, endPoint x: 996, endPoint y: 163, distance: 87.0
click at [997, 163] on div at bounding box center [909, 156] width 312 height 47
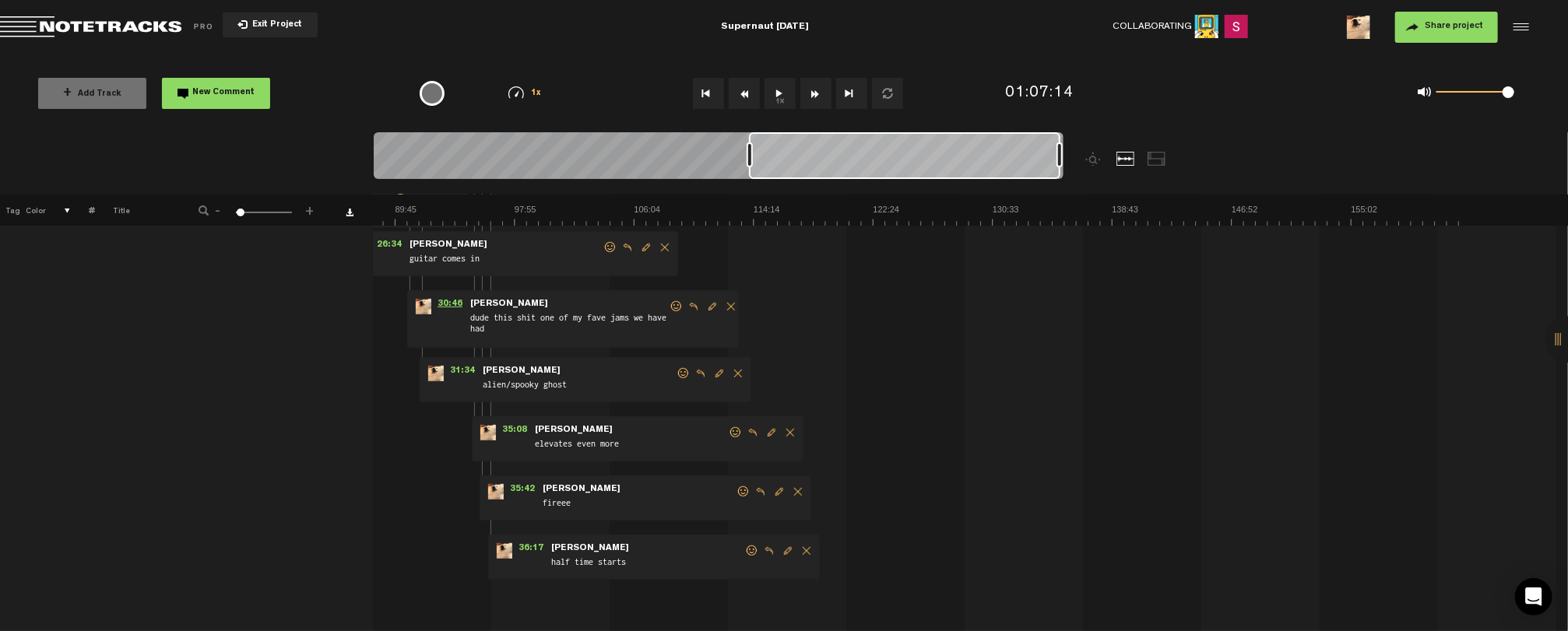
click at [431, 303] on span "30:46" at bounding box center [449, 307] width 38 height 16
drag, startPoint x: 1505, startPoint y: 91, endPoint x: 1469, endPoint y: 93, distance: 36.1
click at [1469, 93] on span at bounding box center [1470, 93] width 12 height 12
drag, startPoint x: 1468, startPoint y: 93, endPoint x: 1479, endPoint y: 95, distance: 11.2
click at [1479, 95] on span at bounding box center [1478, 93] width 12 height 12
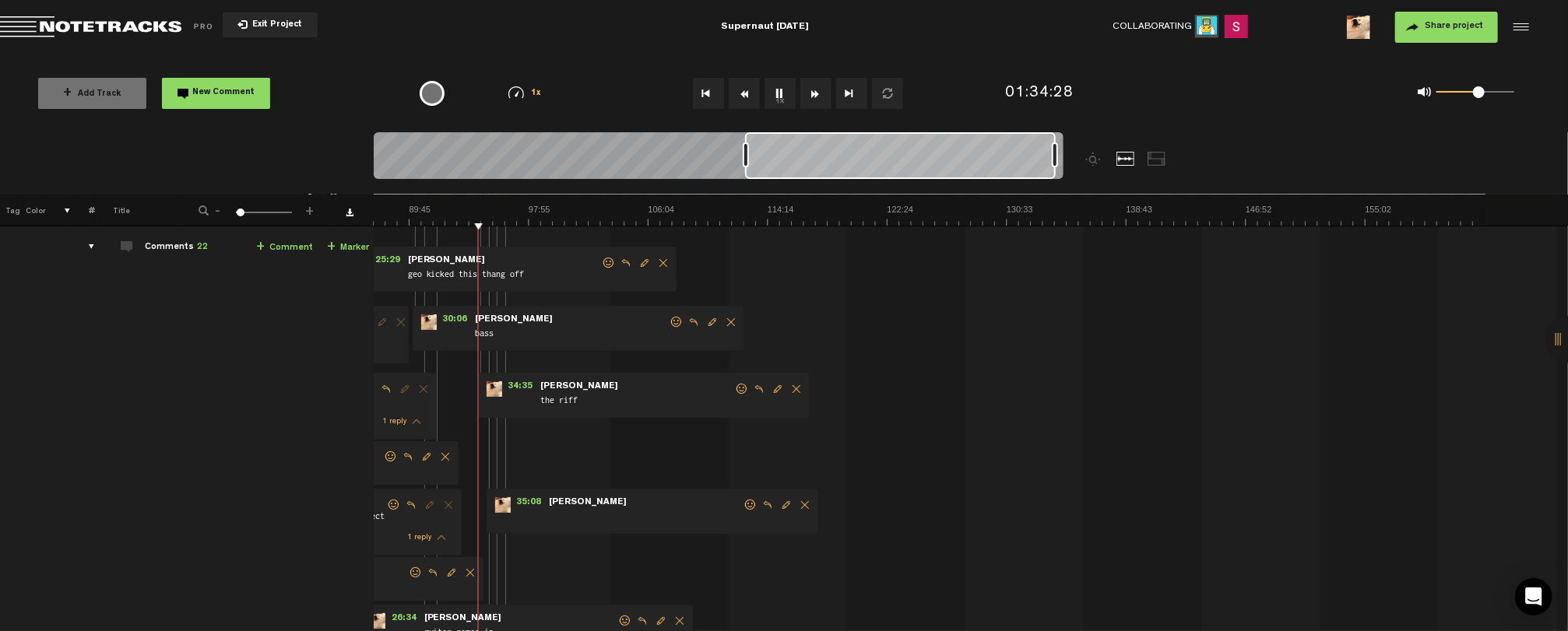
scroll to position [0, 1311]
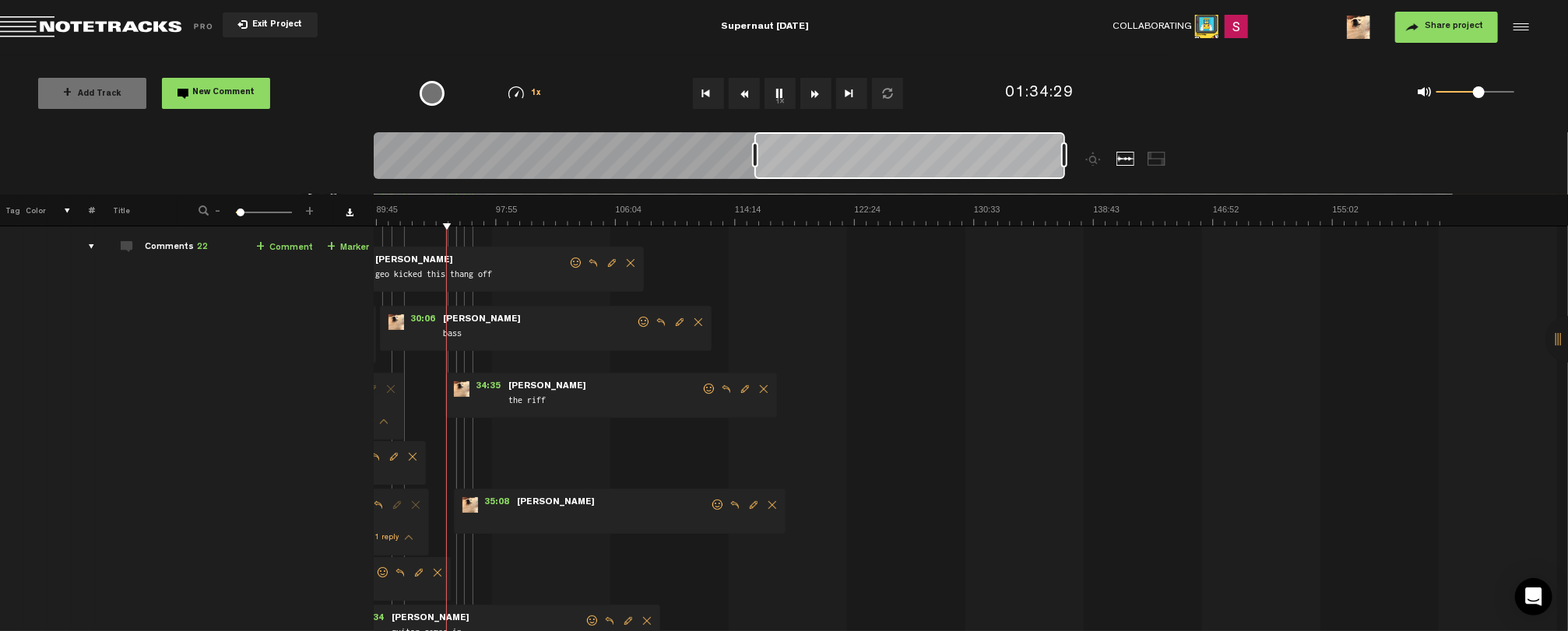
drag, startPoint x: 754, startPoint y: 159, endPoint x: 909, endPoint y: 163, distance: 155.1
click at [909, 163] on div at bounding box center [909, 156] width 311 height 47
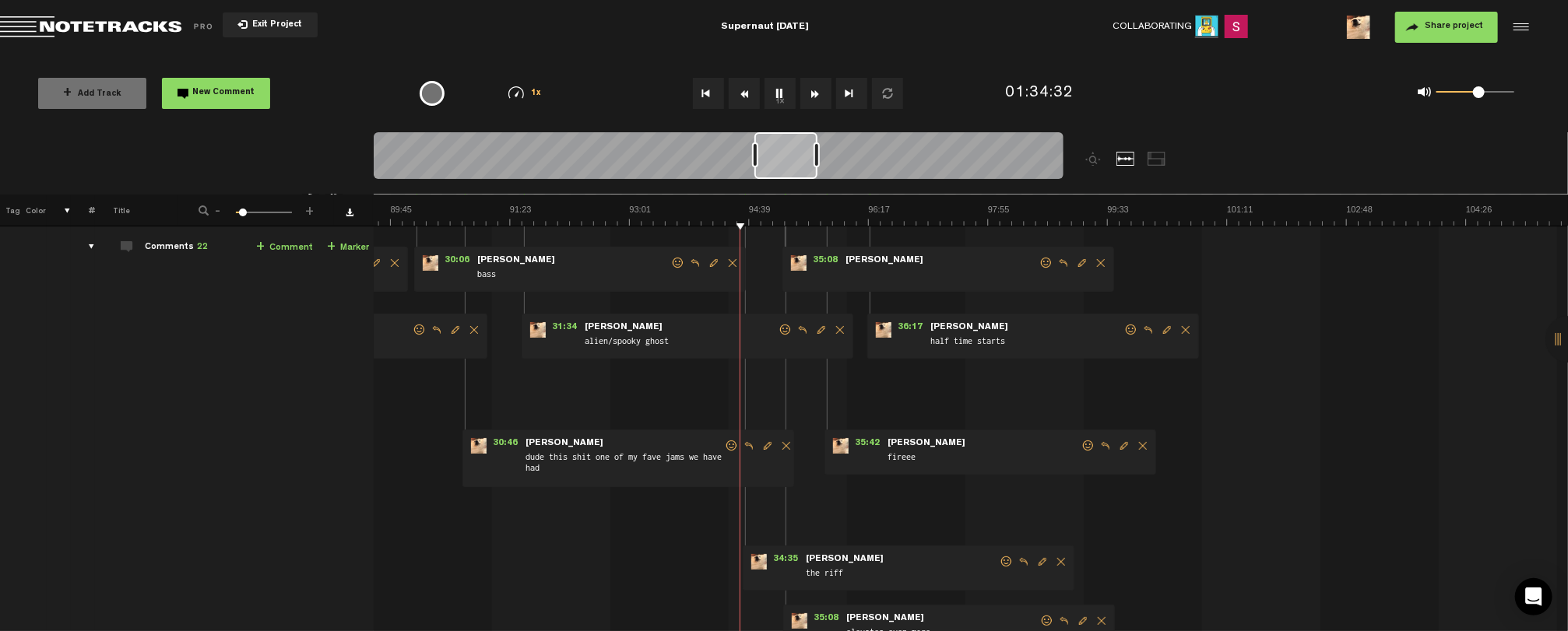
scroll to position [0, 7829]
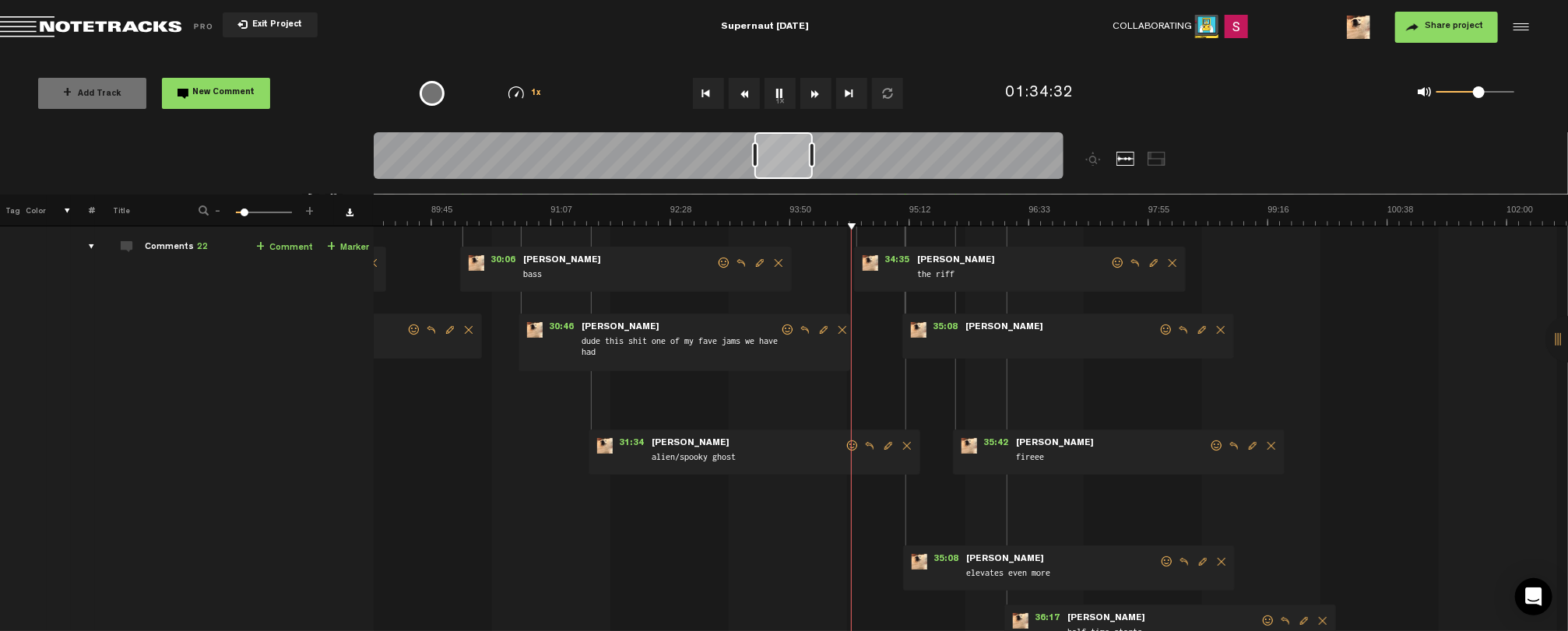
drag, startPoint x: 1065, startPoint y: 158, endPoint x: 814, endPoint y: 159, distance: 251.0
click at [814, 159] on div at bounding box center [811, 155] width 6 height 25
click at [829, 203] on th at bounding box center [970, 209] width 1195 height 31
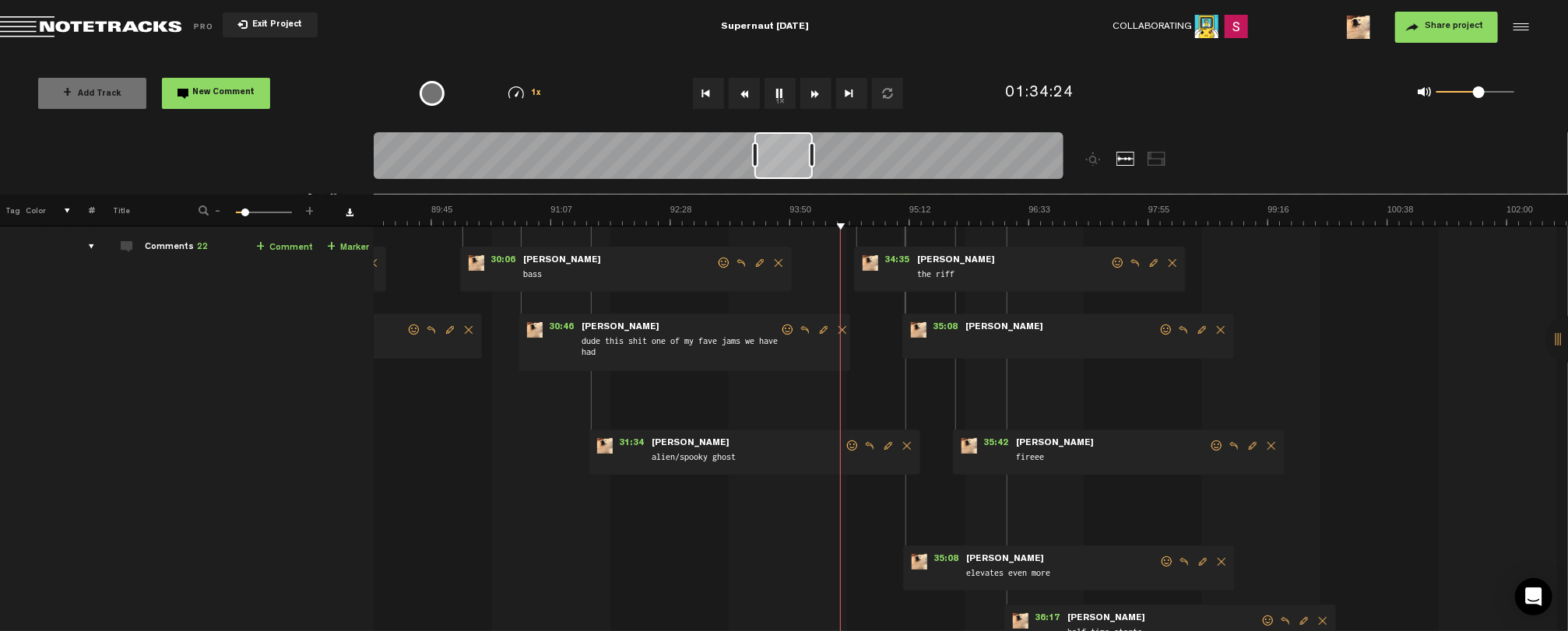
click at [275, 246] on link "+ Comment" at bounding box center [284, 248] width 57 height 18
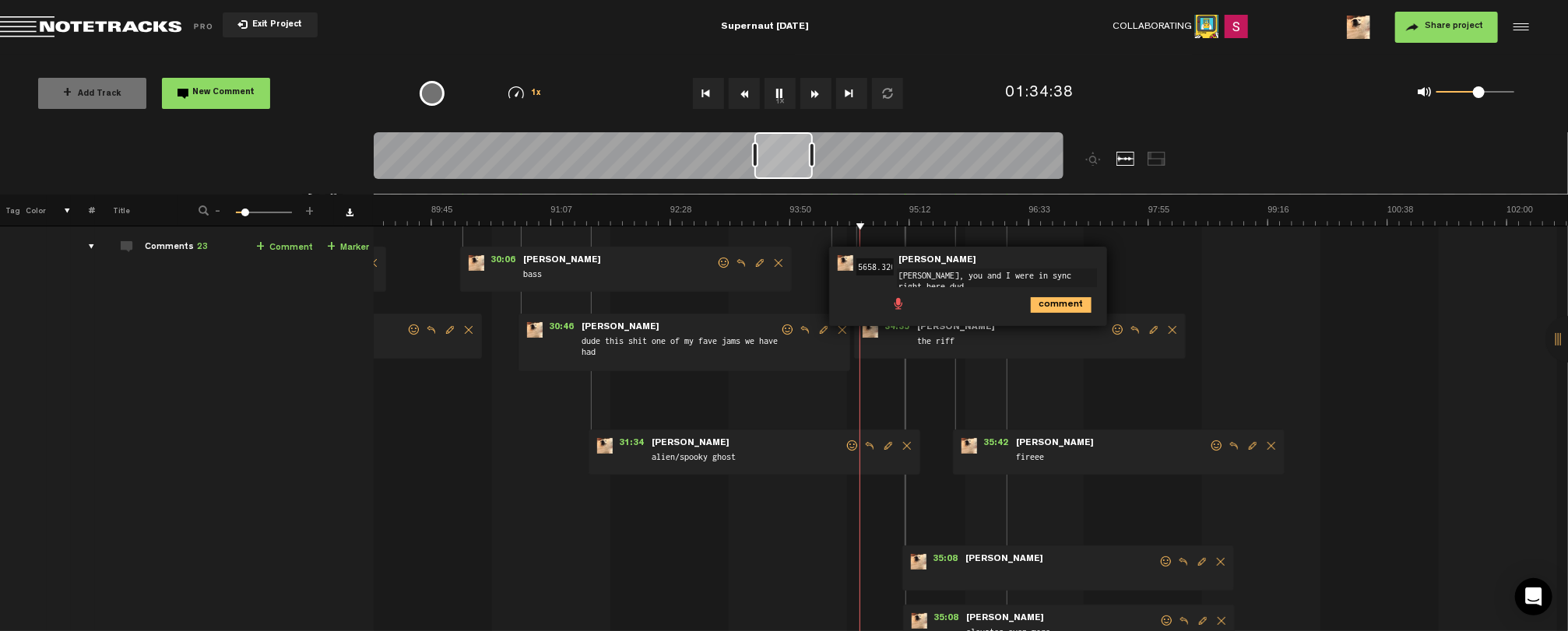
type textarea "[PERSON_NAME], you and I were in sync right here dude"
